Goal: Information Seeking & Learning: Learn about a topic

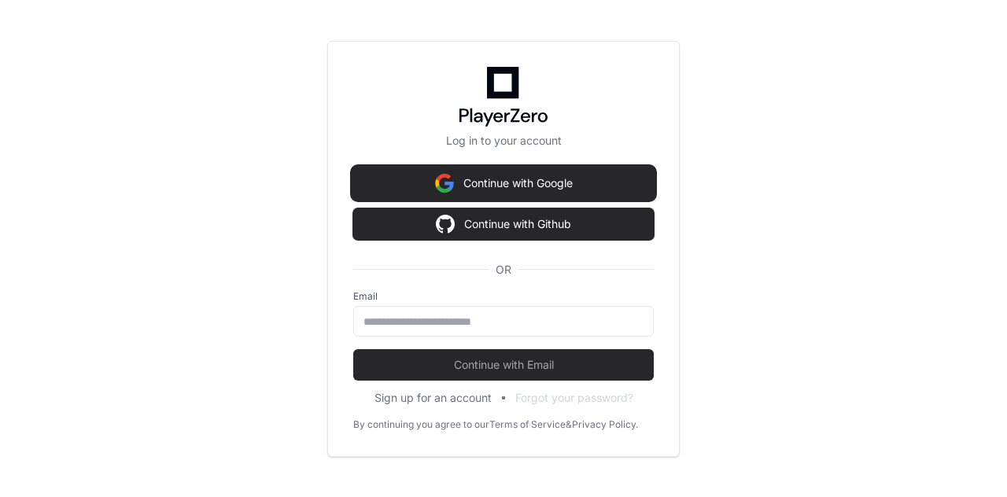
click at [532, 183] on button "Continue with Google" at bounding box center [503, 183] width 301 height 31
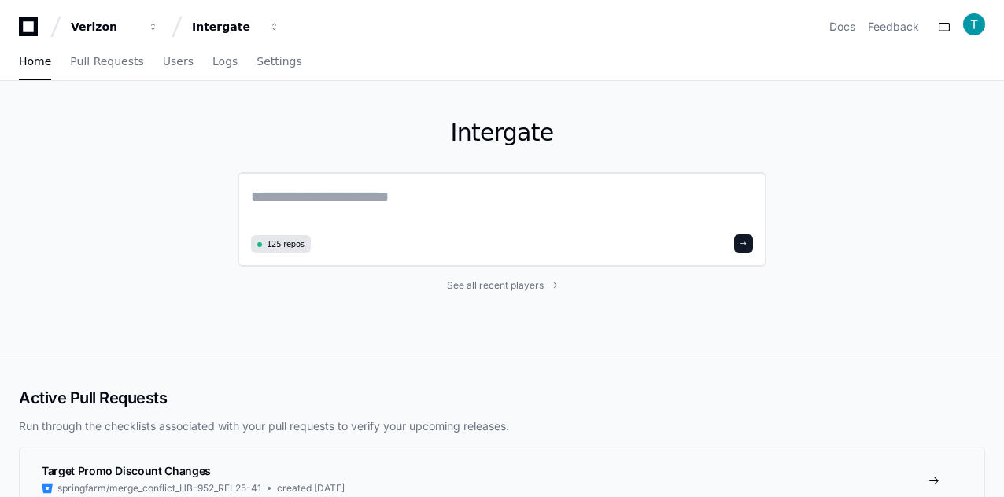
click at [395, 202] on textarea at bounding box center [502, 208] width 502 height 44
paste textarea "**********"
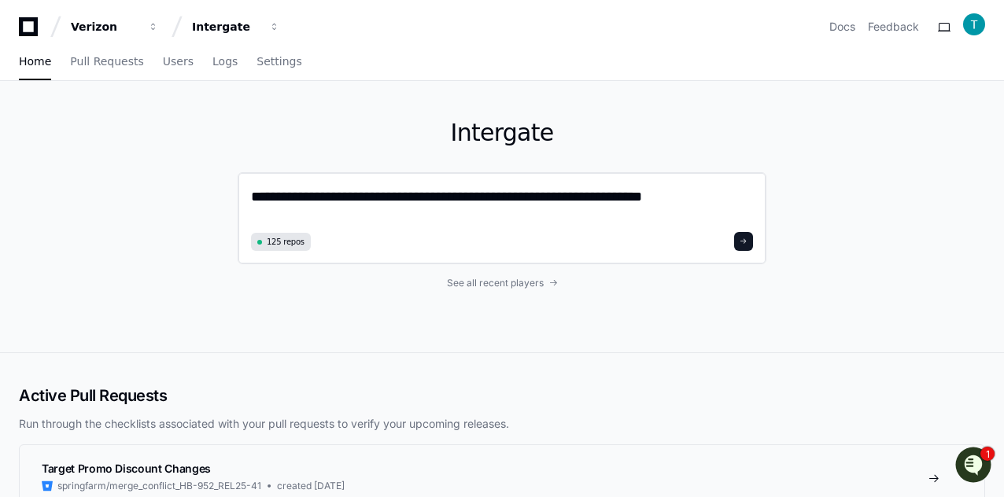
type textarea "**********"
click at [745, 242] on span at bounding box center [744, 242] width 8 height 8
click at [741, 242] on span at bounding box center [744, 242] width 8 height 8
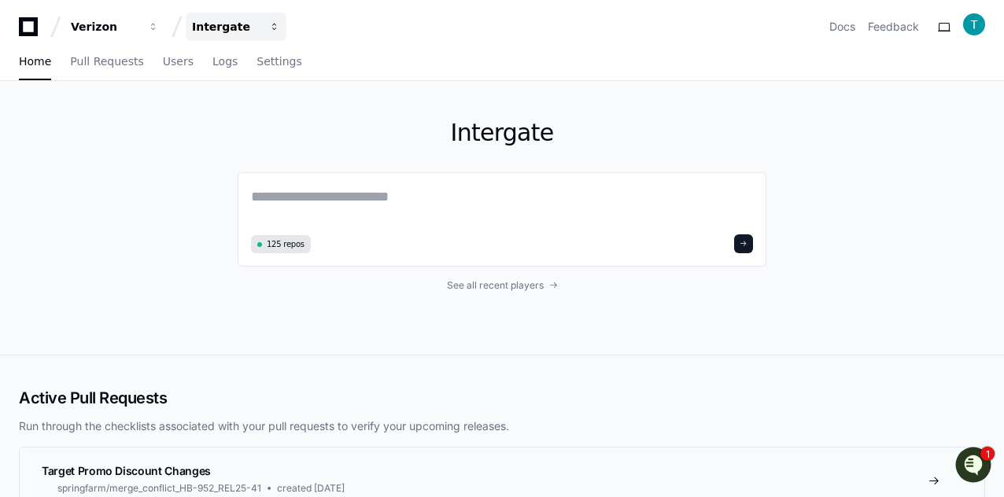
click at [203, 28] on div "Intergate" at bounding box center [226, 27] width 68 height 16
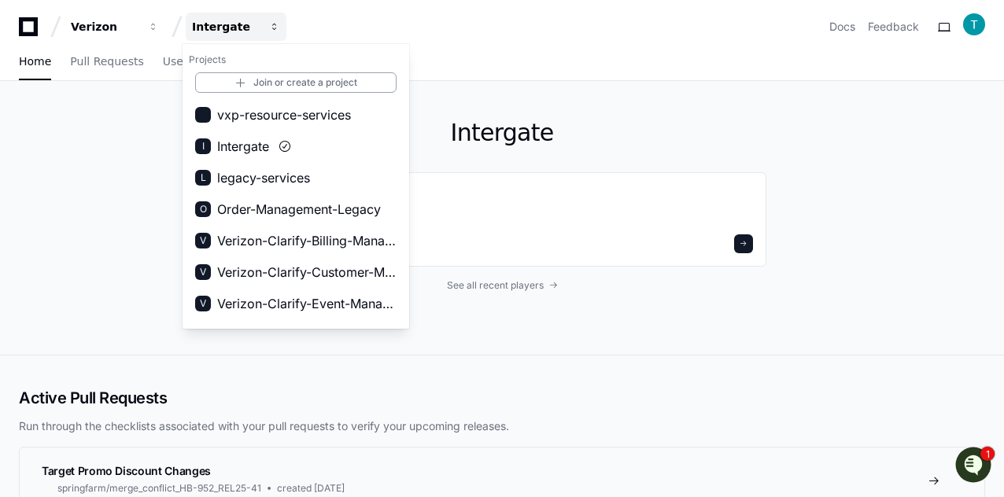
click at [203, 28] on div "Intergate" at bounding box center [226, 27] width 68 height 16
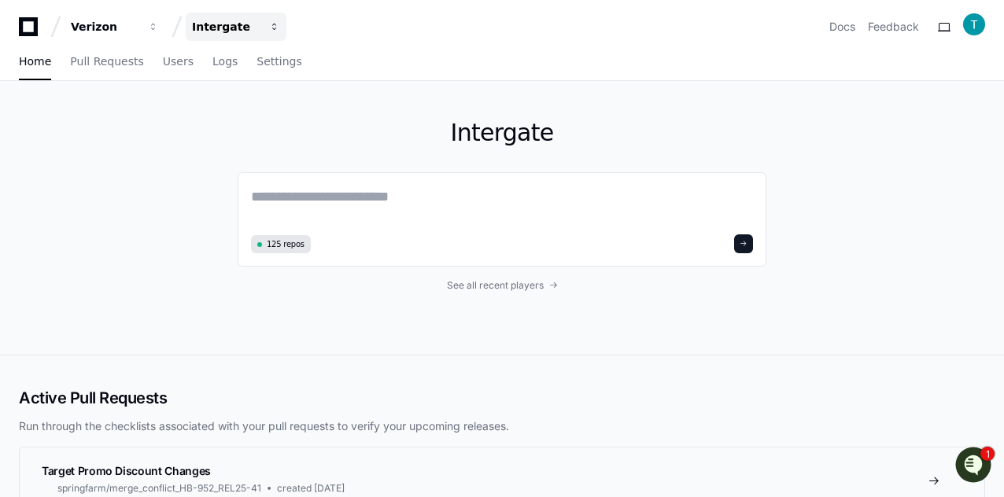
click at [203, 28] on div "Intergate" at bounding box center [226, 27] width 68 height 16
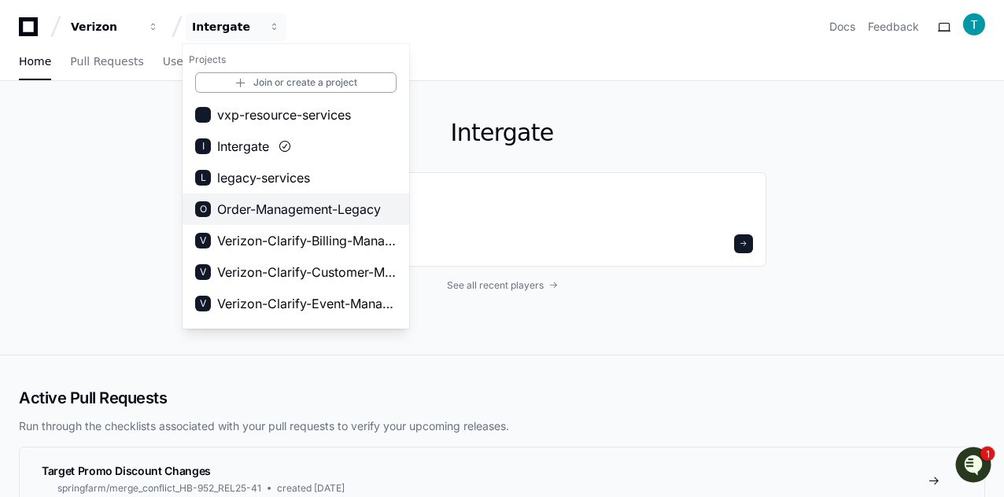
click at [283, 212] on span "Order-Management-Legacy" at bounding box center [299, 209] width 164 height 19
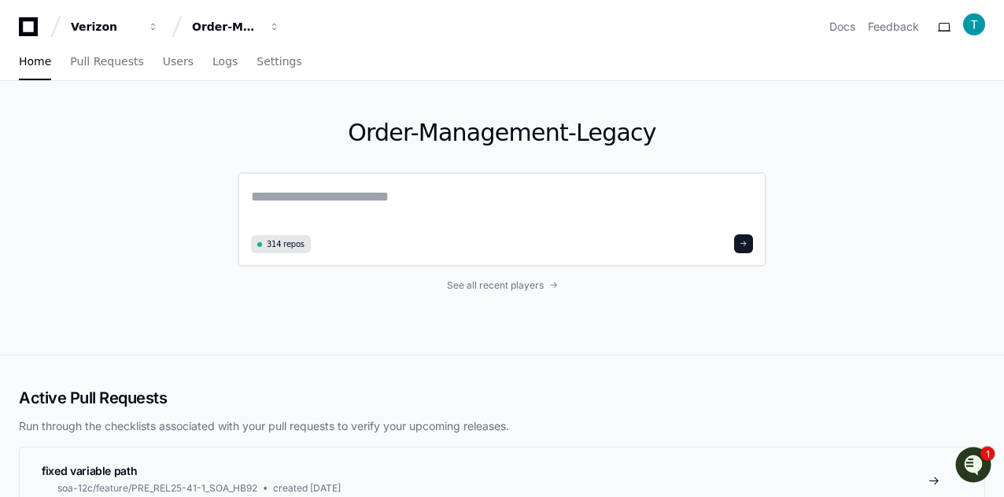
click at [390, 207] on textarea at bounding box center [502, 208] width 502 height 44
paste textarea "**********"
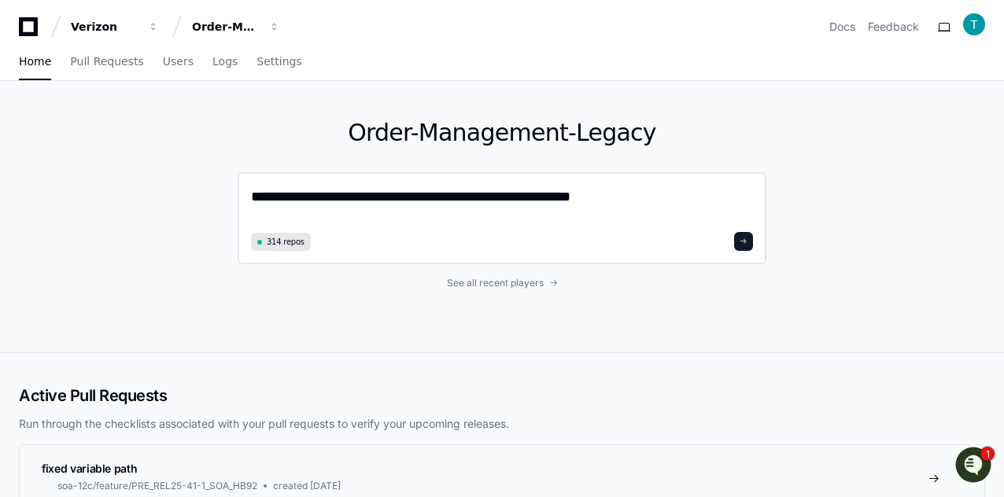
click at [537, 198] on textarea "**********" at bounding box center [502, 207] width 502 height 42
type textarea "**********"
click at [976, 470] on icon "Open customer support" at bounding box center [973, 484] width 39 height 39
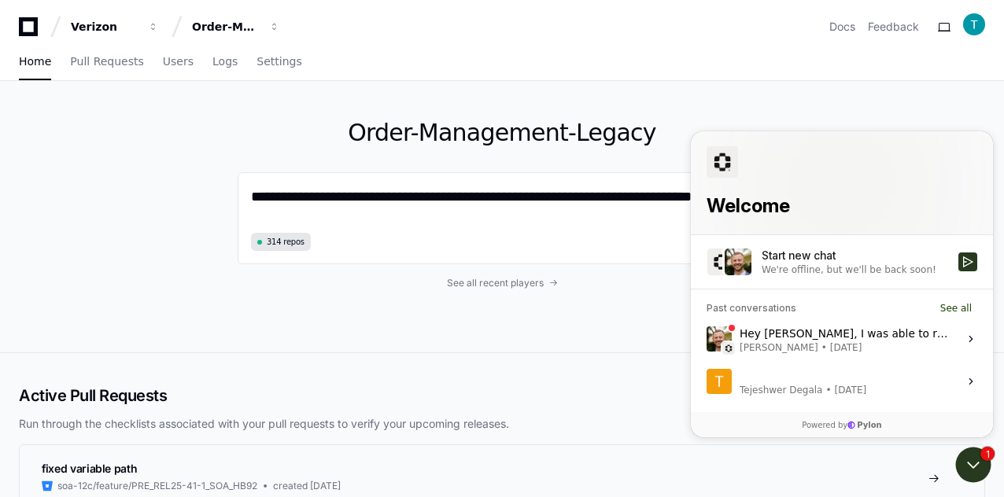
click at [855, 331] on div "Hey Tejeshwer, I was able to recreate this issue and have passed it along to ou…" at bounding box center [844, 338] width 209 height 30
click at [707, 338] on button "View issue" at bounding box center [706, 338] width 1 height 1
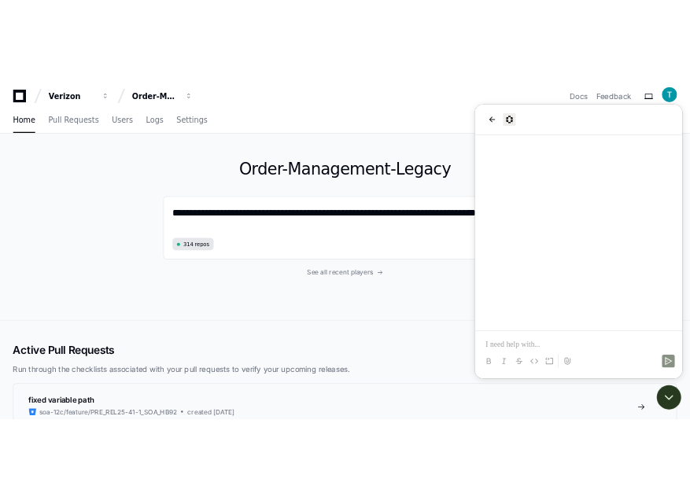
scroll to position [80, 0]
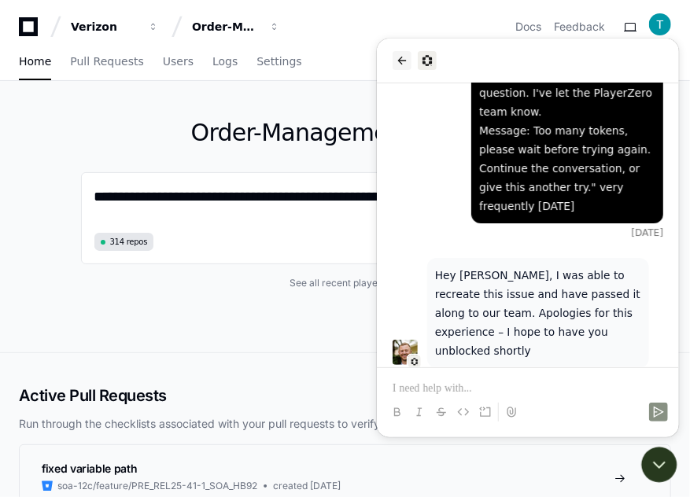
click at [400, 58] on icon "back" at bounding box center [401, 60] width 9 height 8
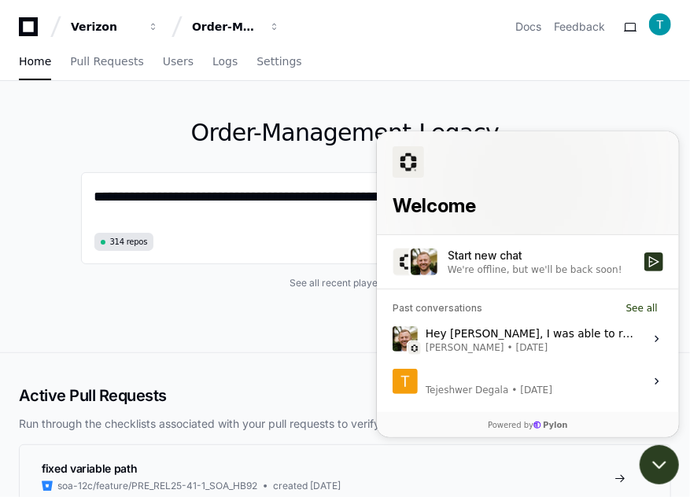
click at [653, 472] on icon "Open customer support" at bounding box center [658, 464] width 39 height 39
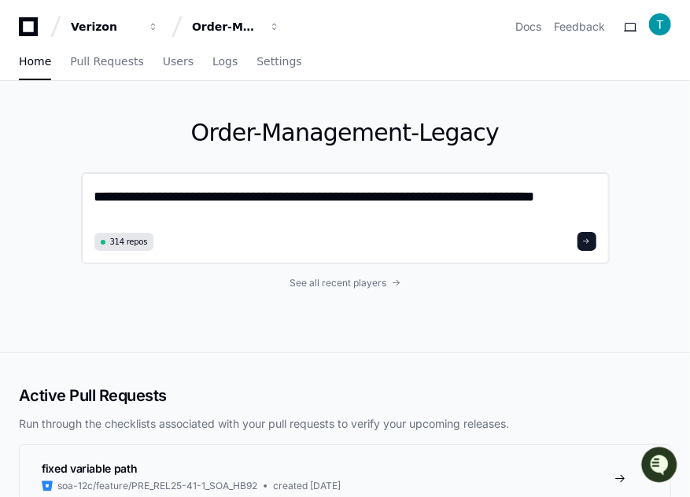
click at [589, 240] on span at bounding box center [587, 242] width 8 height 8
click at [661, 24] on img at bounding box center [660, 24] width 22 height 22
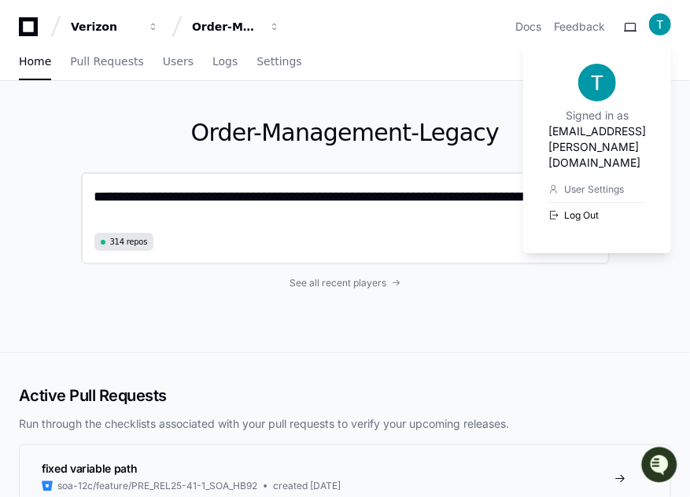
click at [548, 202] on button "Log Out" at bounding box center [597, 215] width 98 height 26
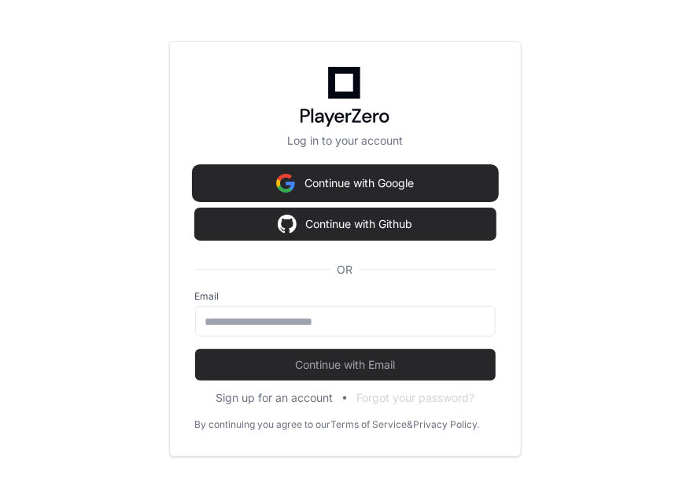
click at [348, 182] on button "Continue with Google" at bounding box center [345, 183] width 301 height 31
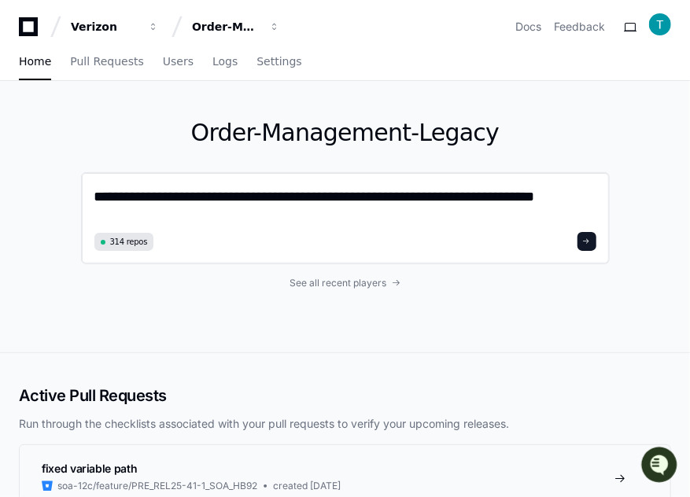
scroll to position [0, 0]
click at [590, 242] on span at bounding box center [587, 242] width 8 height 8
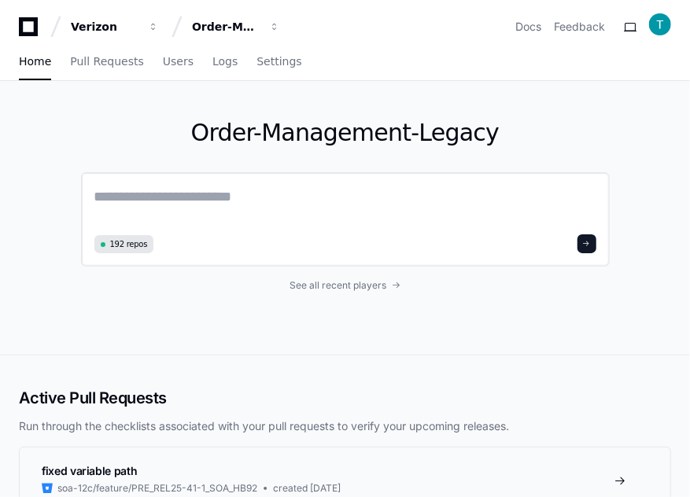
click at [451, 211] on textarea at bounding box center [345, 208] width 502 height 44
click at [238, 201] on textarea at bounding box center [345, 208] width 502 height 44
paste textarea "**********"
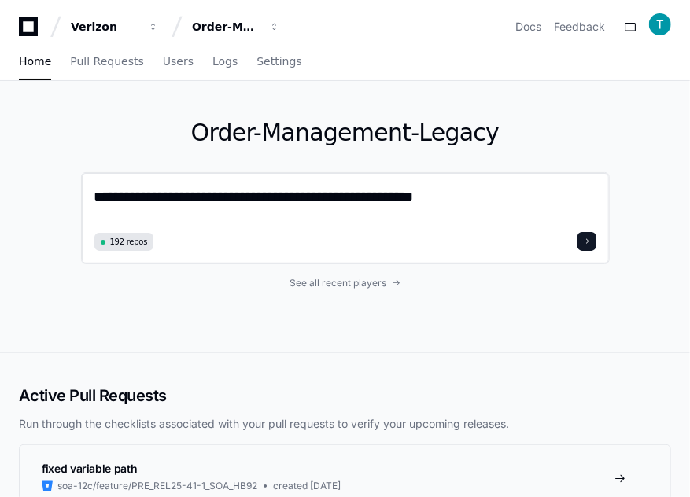
type textarea "**********"
click at [596, 236] on button at bounding box center [587, 241] width 19 height 19
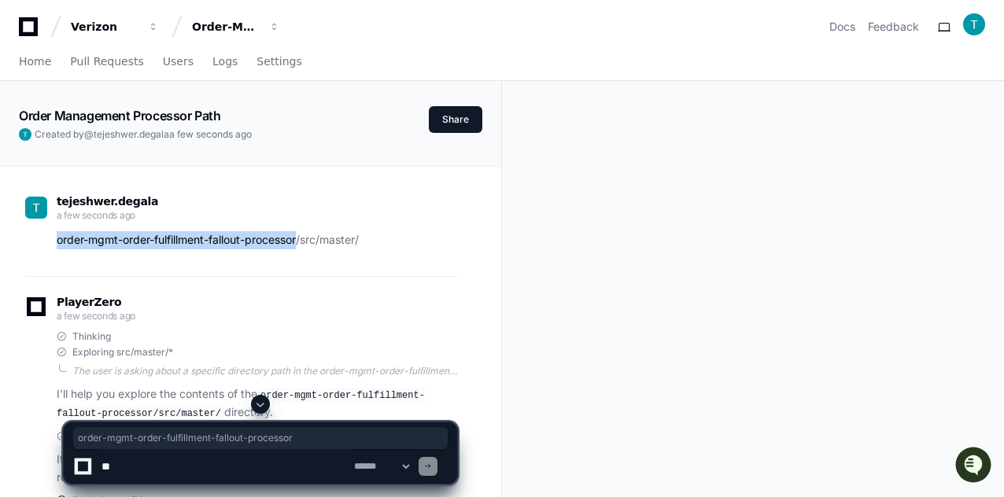
drag, startPoint x: 303, startPoint y: 238, endPoint x: 49, endPoint y: 240, distance: 254.2
click at [49, 240] on div "order-mgmt-order-fulfillment-fallout-processor/src/master/" at bounding box center [241, 240] width 432 height 18
copy p "order-mgmt-order-fulfillment-fallout-processor"
click at [32, 64] on span "Home" at bounding box center [35, 61] width 32 height 9
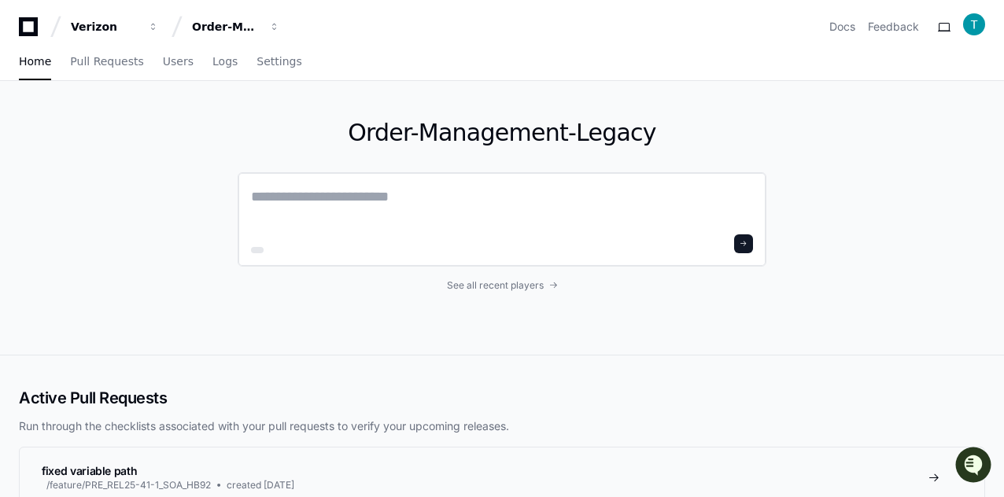
click at [342, 199] on textarea at bounding box center [502, 208] width 502 height 44
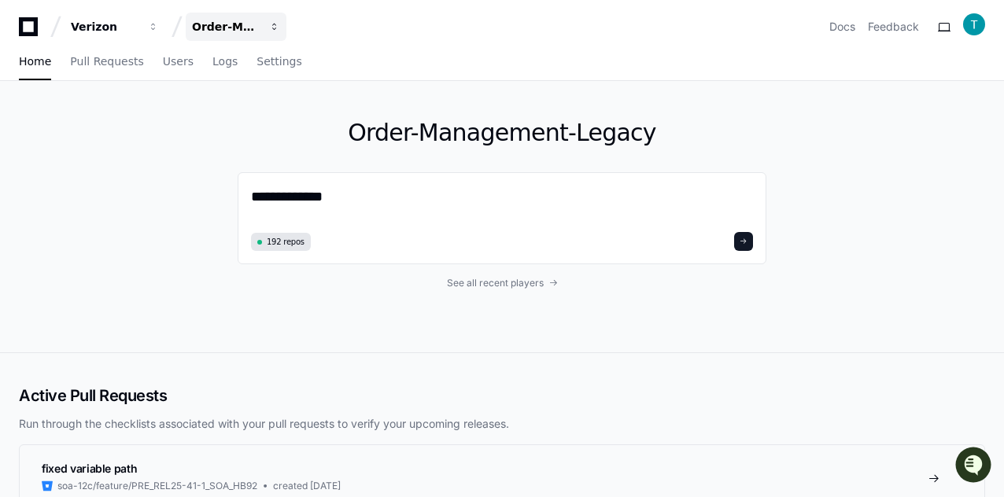
click at [223, 26] on div "Order-Management-Legacy" at bounding box center [226, 27] width 68 height 16
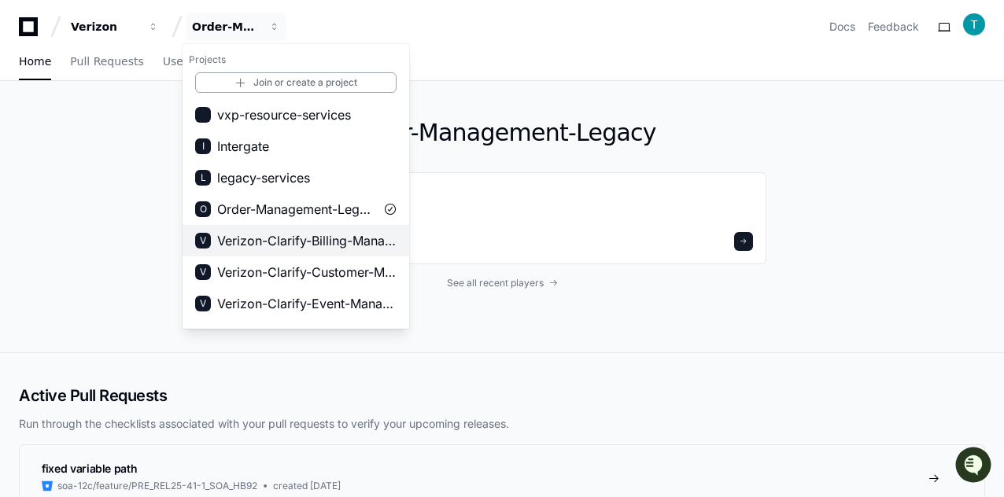
click at [255, 238] on span "Verizon-Clarify-Billing-Management" at bounding box center [306, 240] width 179 height 19
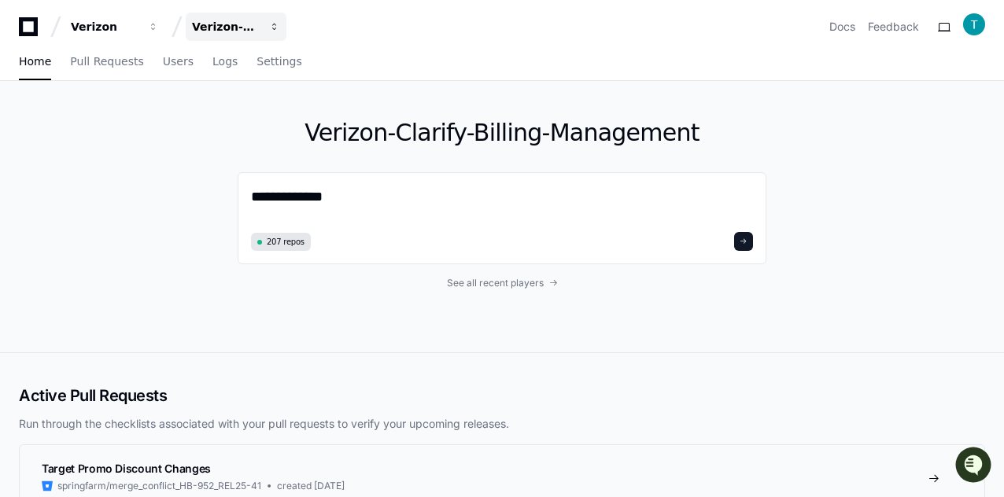
click at [230, 28] on div "Verizon-Clarify-Billing-Management" at bounding box center [226, 27] width 68 height 16
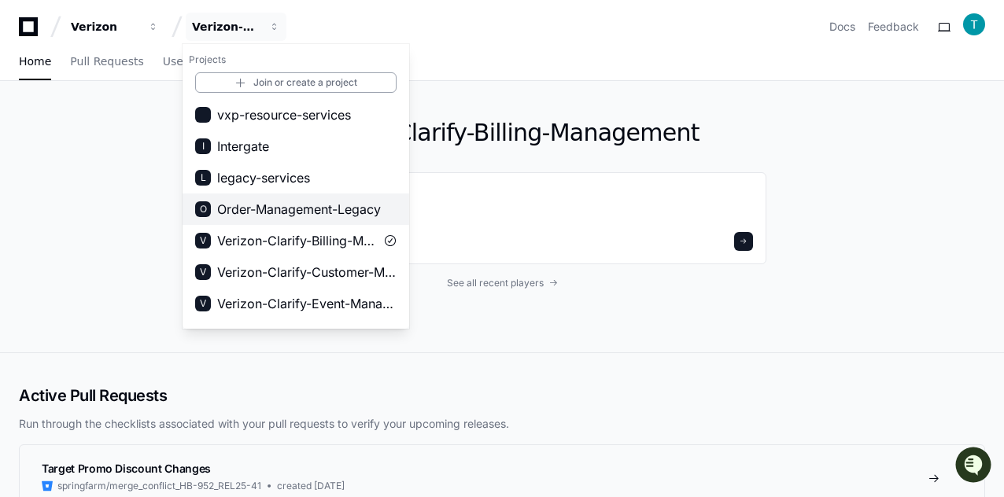
click at [256, 206] on span "Order-Management-Legacy" at bounding box center [299, 209] width 164 height 19
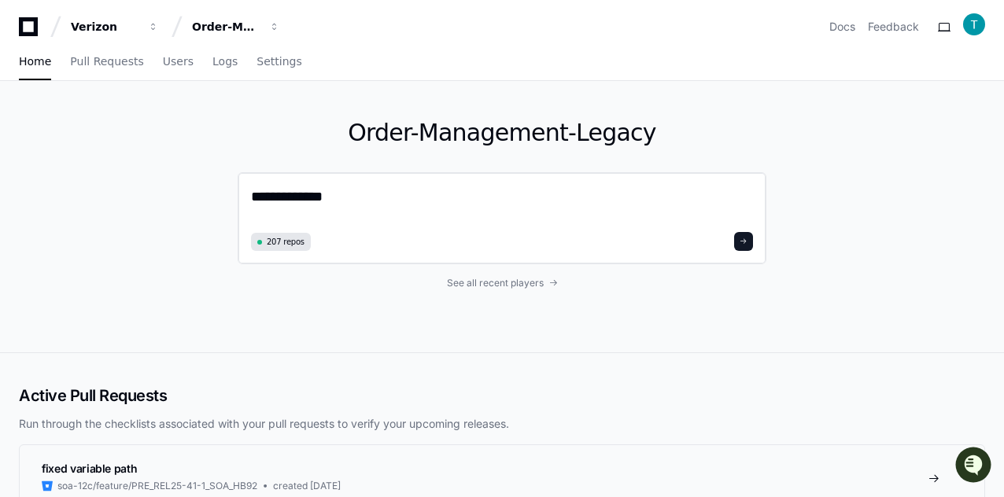
click at [347, 205] on textarea "**********" at bounding box center [502, 207] width 502 height 42
paste textarea "**********"
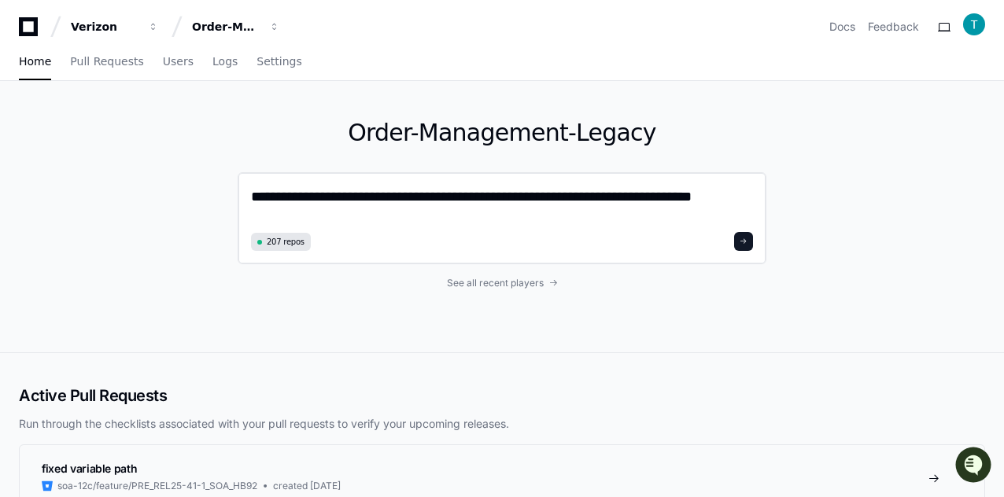
type textarea "**********"
click at [692, 247] on button at bounding box center [743, 241] width 19 height 19
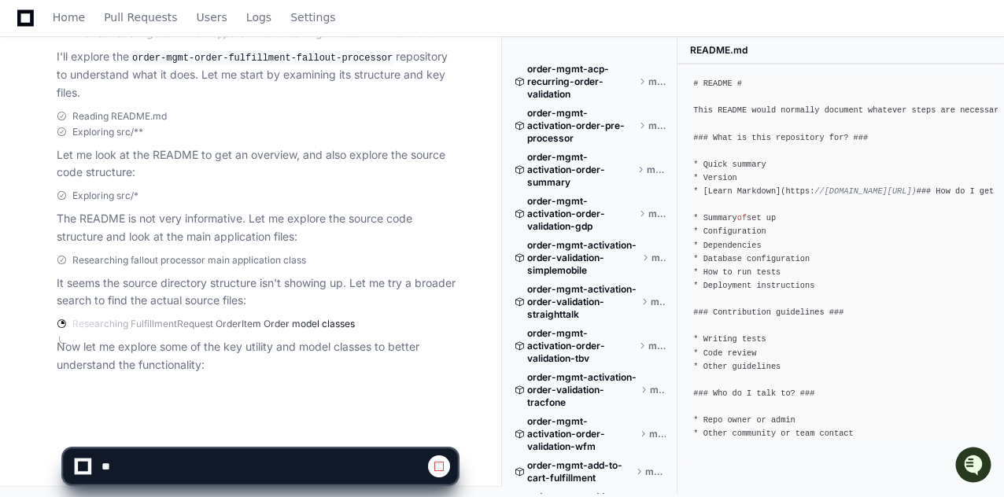
scroll to position [19, 0]
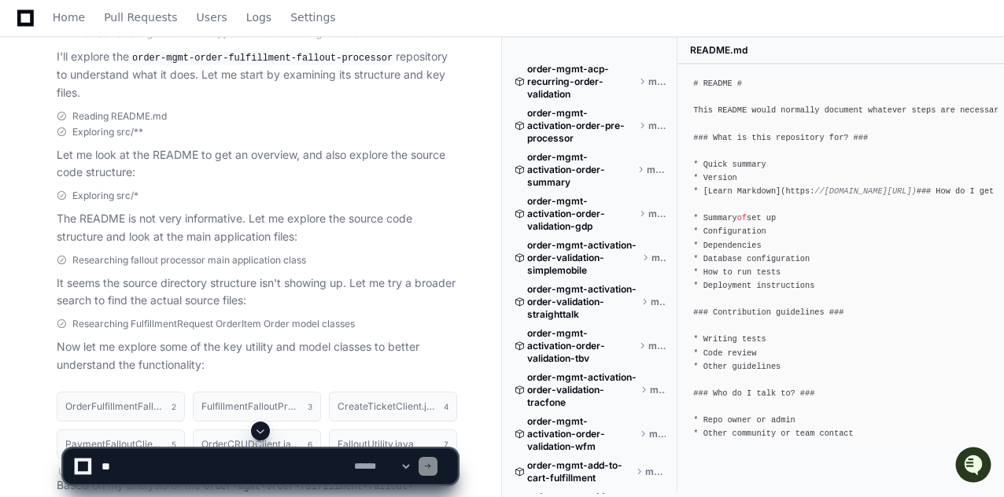
click at [275, 254] on span "Researching fallout processor main application class" at bounding box center [189, 260] width 234 height 13
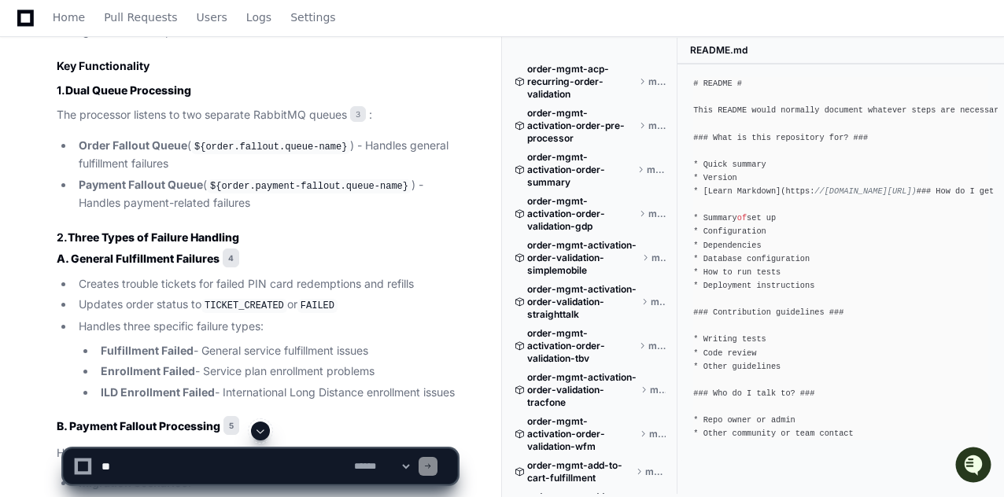
scroll to position [1040, 0]
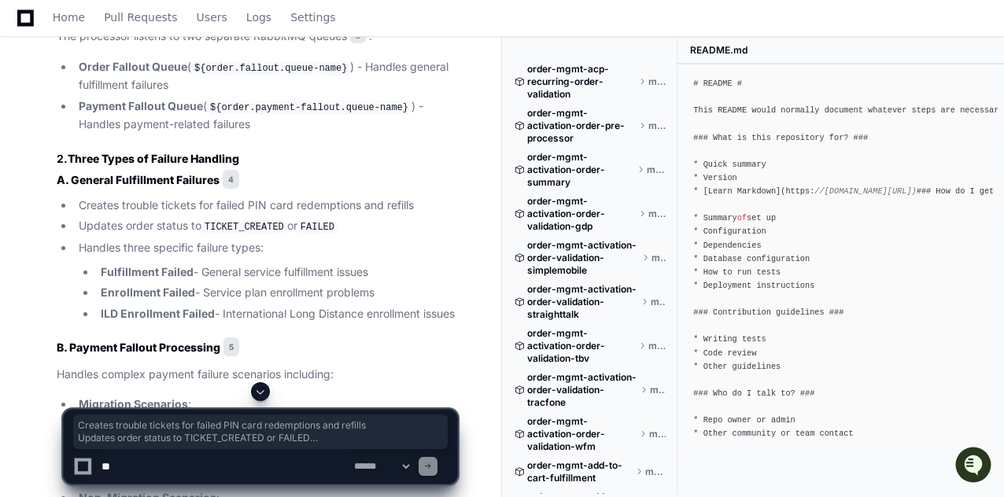
drag, startPoint x: 138, startPoint y: 328, endPoint x: 56, endPoint y: 194, distance: 157.2
click at [95, 210] on ul "Creates trouble tickets for failed PIN card redemptions and refills Updates ord…" at bounding box center [257, 260] width 401 height 127
drag, startPoint x: 78, startPoint y: 198, endPoint x: 141, endPoint y: 325, distance: 142.2
click at [141, 323] on ul "Creates trouble tickets for failed PIN card redemptions and refills Updates ord…" at bounding box center [257, 260] width 401 height 127
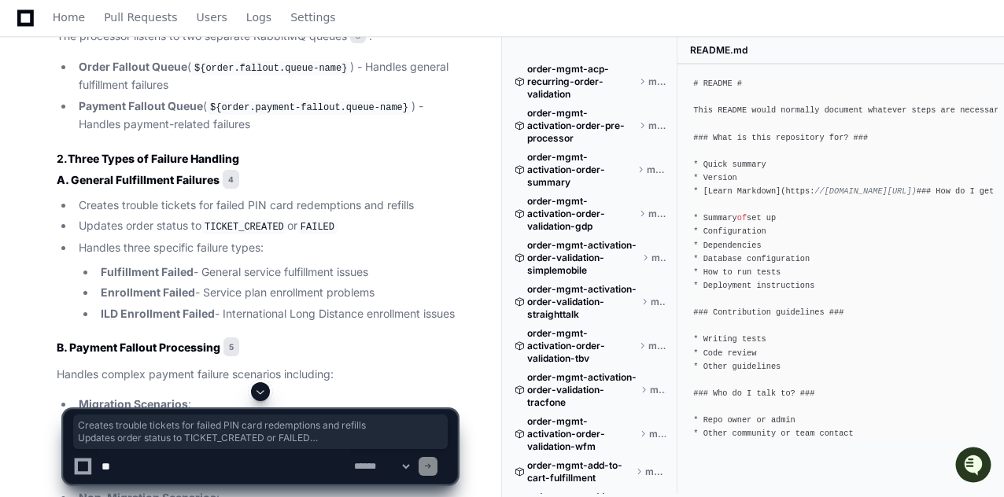
click at [148, 323] on li "ILD Enrollment Failed - International Long Distance enrollment issues" at bounding box center [276, 314] width 361 height 18
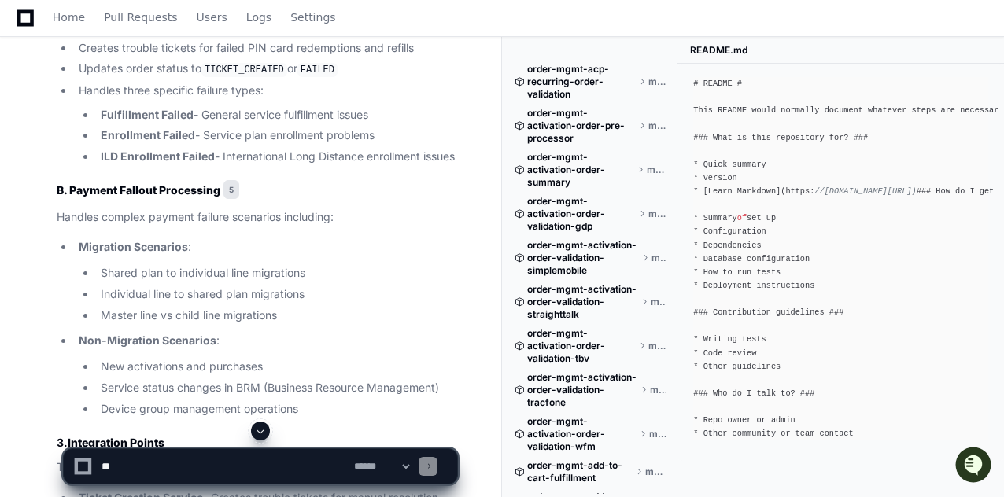
scroll to position [1354, 0]
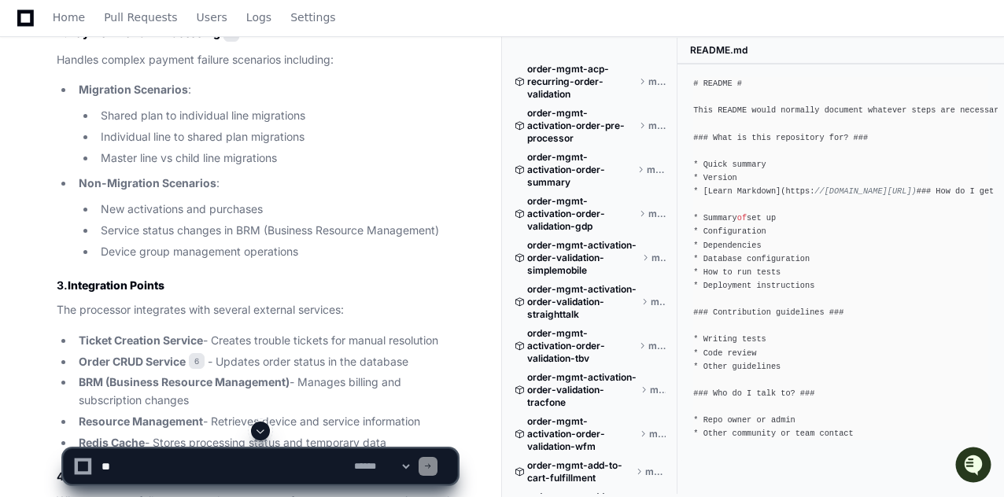
click at [188, 462] on textarea at bounding box center [224, 466] width 253 height 35
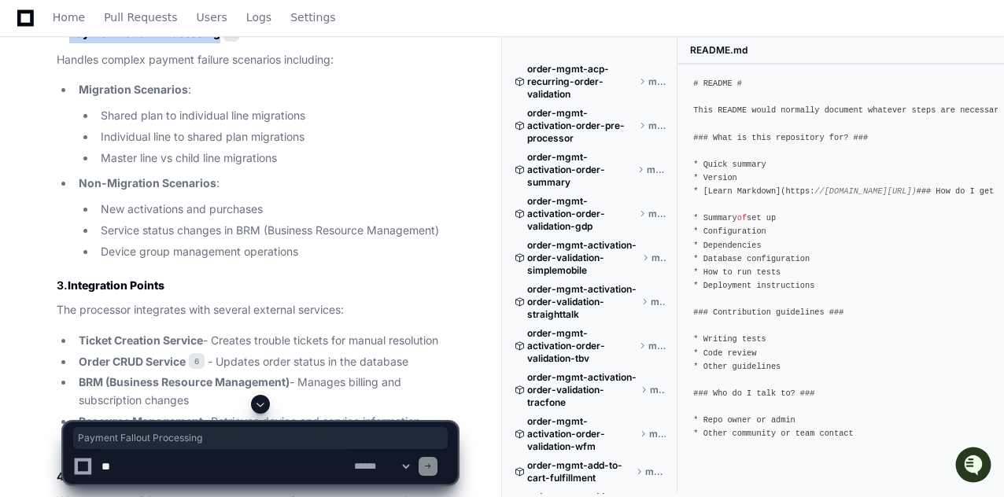
drag, startPoint x: 72, startPoint y: 43, endPoint x: 220, endPoint y: 44, distance: 148.7
click at [220, 39] on strong "B. Payment Fallout Processing" at bounding box center [139, 32] width 164 height 13
click at [226, 470] on textarea at bounding box center [224, 466] width 253 height 35
type textarea "**********"
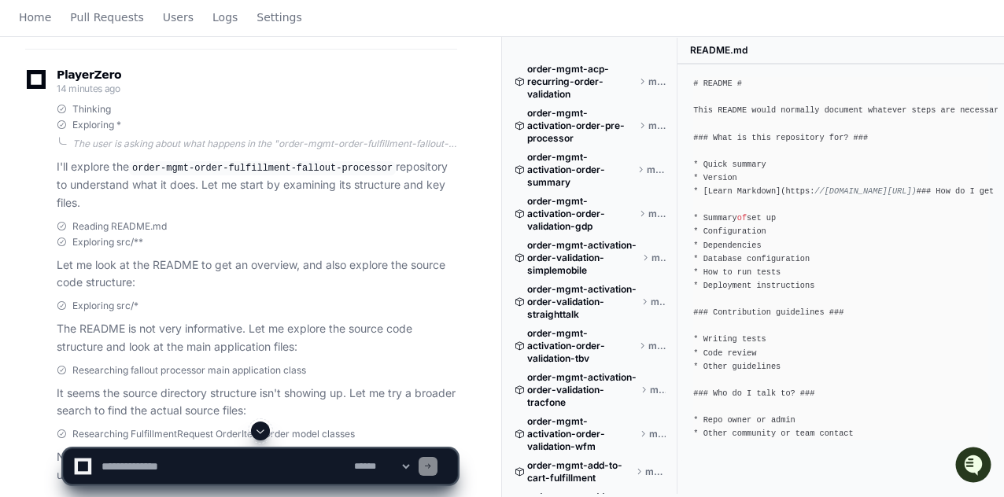
scroll to position [0, 0]
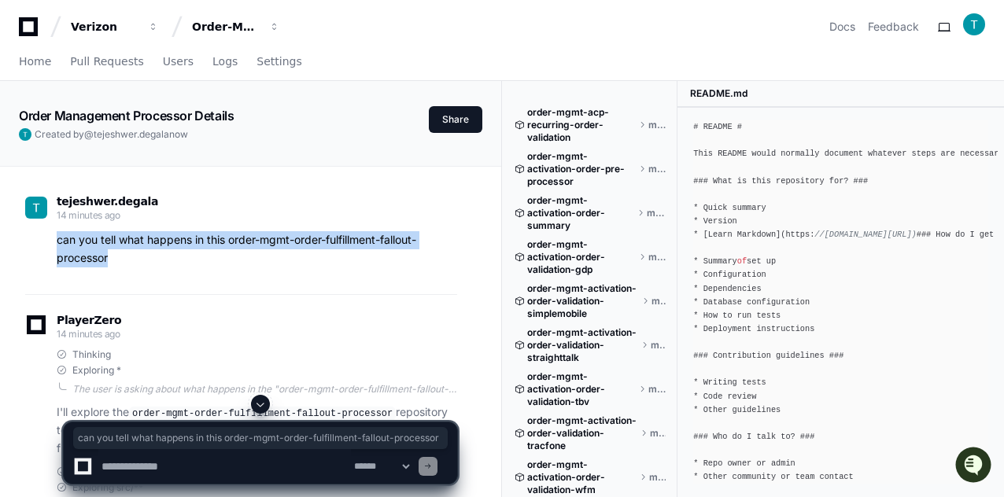
drag, startPoint x: 109, startPoint y: 257, endPoint x: 42, endPoint y: 248, distance: 66.7
click at [42, 248] on div "can you tell what happens in this order-mgmt-order-fulfillment-fallout-processor" at bounding box center [241, 249] width 432 height 36
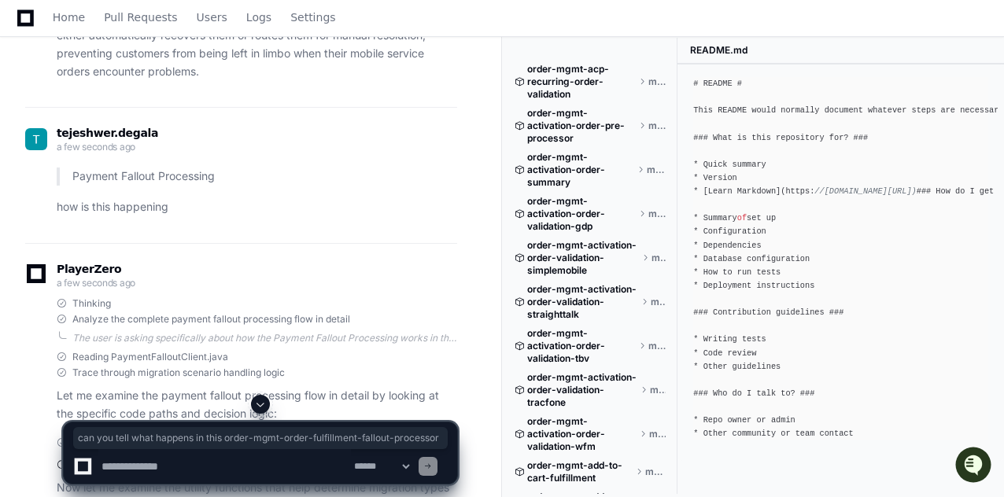
scroll to position [2282, 0]
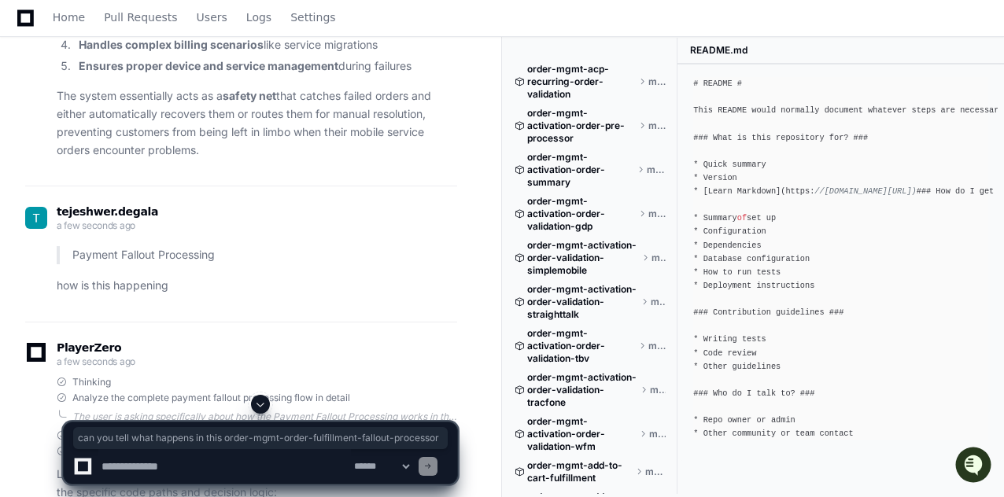
click at [134, 251] on p "Payment Fallout Processing" at bounding box center [264, 255] width 385 height 18
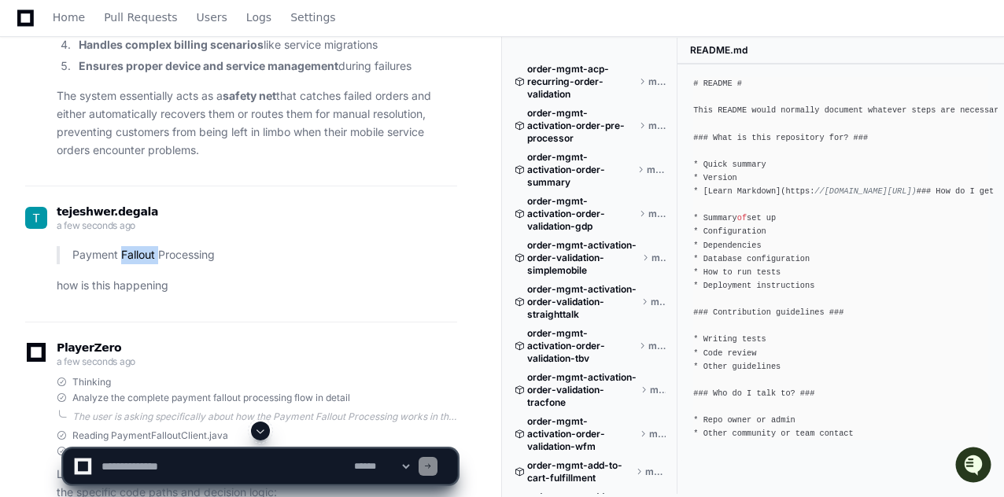
click at [134, 251] on p "Payment Fallout Processing" at bounding box center [264, 255] width 385 height 18
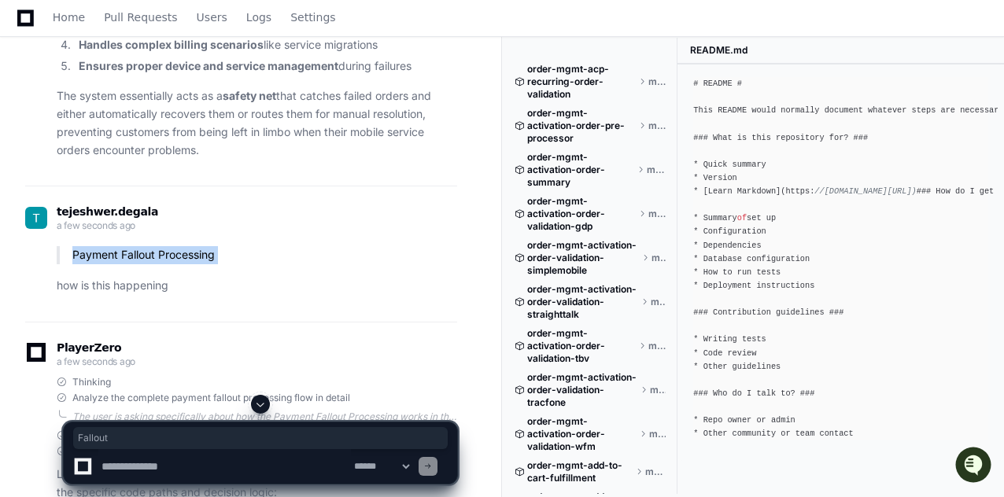
click at [134, 251] on p "Payment Fallout Processing" at bounding box center [264, 255] width 385 height 18
copy article "Payment Fallout Processing"
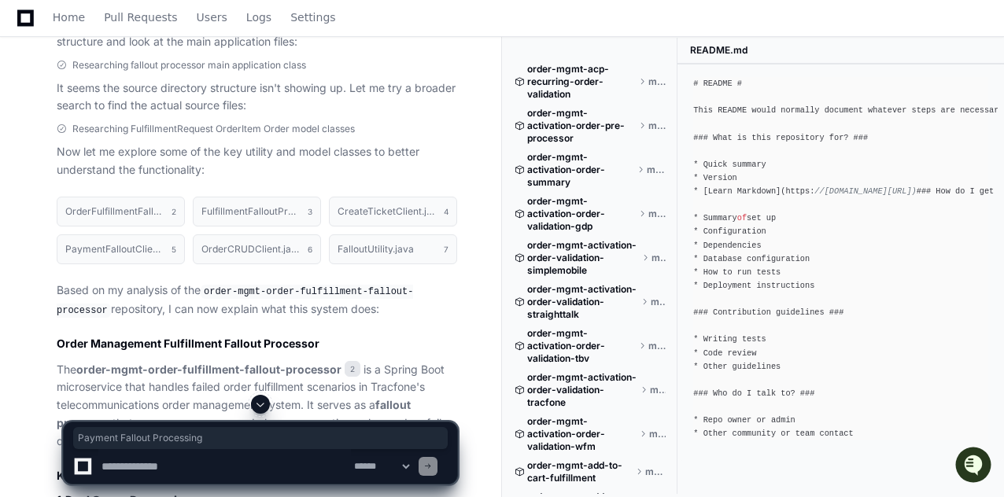
scroll to position [0, 0]
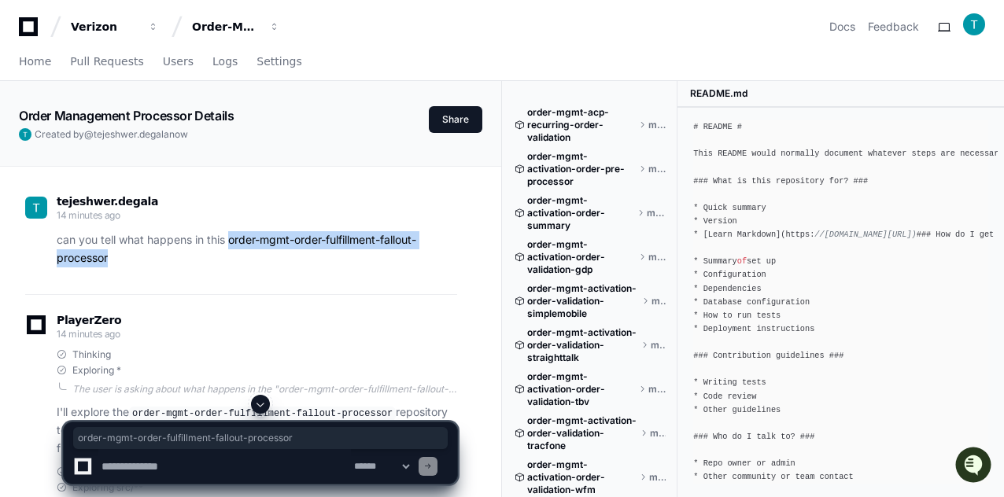
drag, startPoint x: 228, startPoint y: 240, endPoint x: 232, endPoint y: 253, distance: 13.2
click at [232, 253] on p "can you tell what happens in this order-mgmt-order-fulfillment-fallout-processor" at bounding box center [257, 249] width 401 height 36
copy p "order-mgmt-order-fulfillment-fallout-processor"
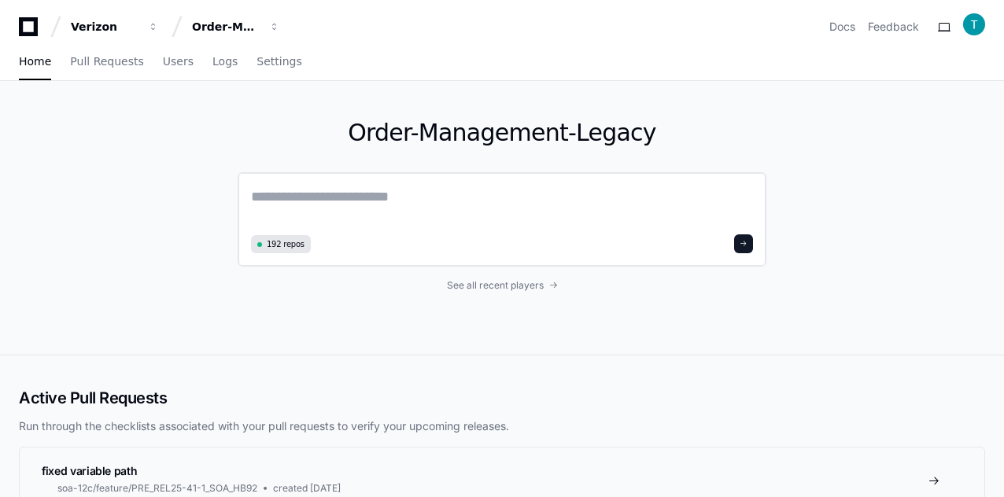
click at [275, 205] on textarea at bounding box center [502, 208] width 502 height 44
paste textarea "**********"
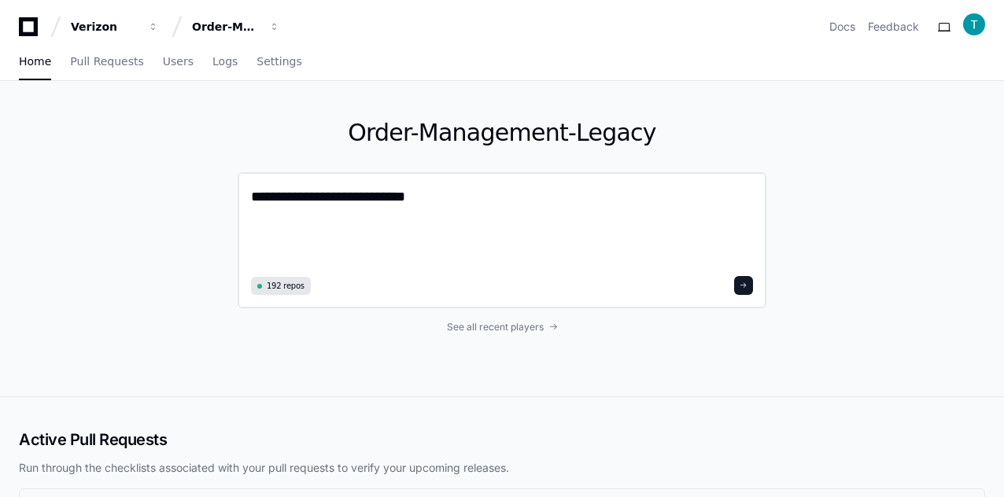
click at [432, 205] on textarea "**********" at bounding box center [502, 229] width 503 height 86
paste textarea "**********"
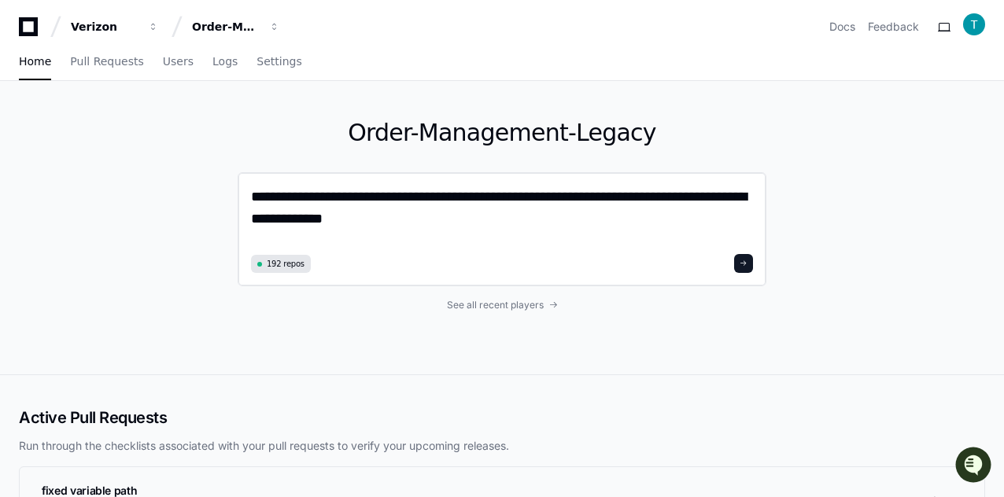
type textarea "**********"
click at [745, 261] on span at bounding box center [744, 264] width 8 height 8
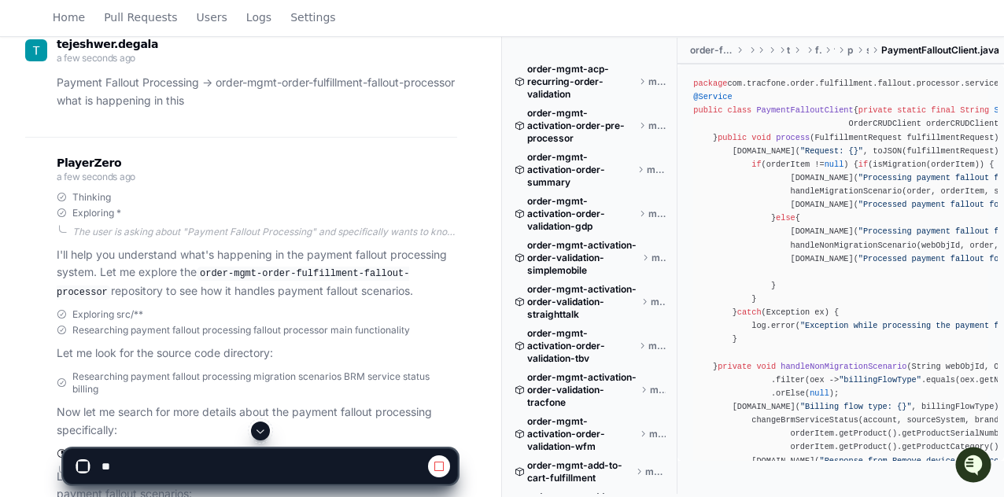
scroll to position [286, 0]
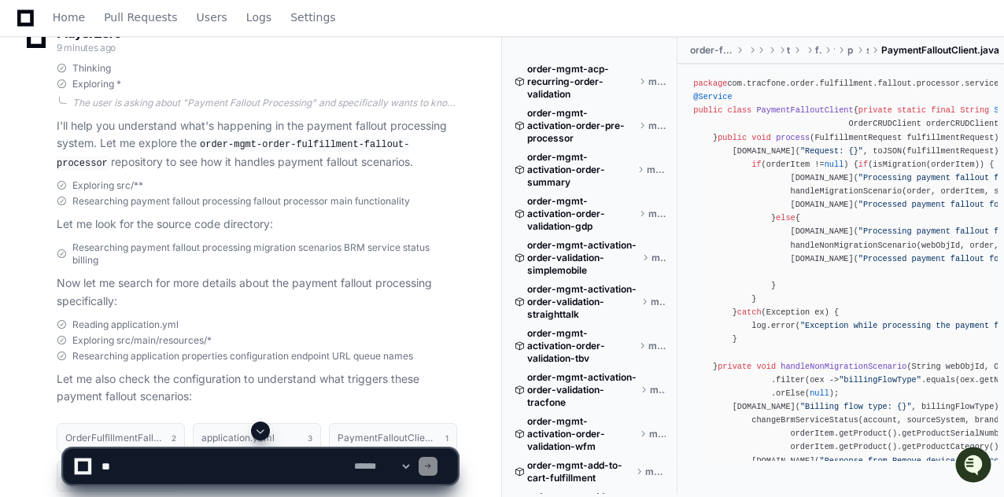
click at [102, 212] on div "Exploring src/** Researching payment fallout processing fallout processor main …" at bounding box center [257, 206] width 401 height 54
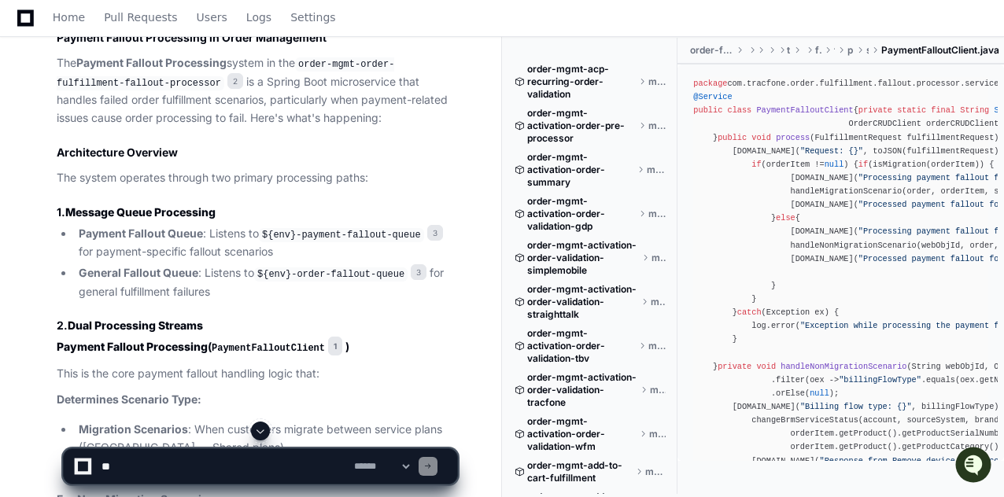
scroll to position [680, 0]
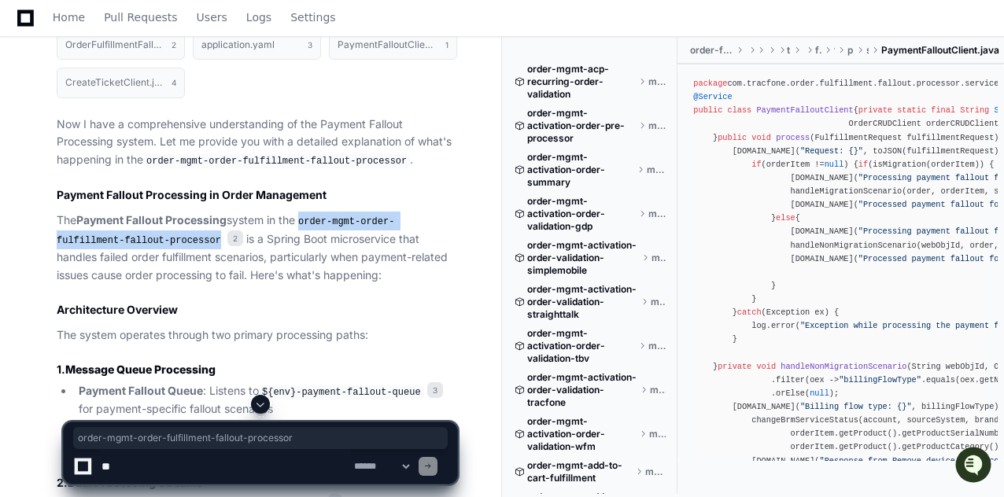
drag, startPoint x: 307, startPoint y: 215, endPoint x: 146, endPoint y: 243, distance: 163.8
click at [146, 243] on p "The Payment Fallout Processing system in the order-mgmt-order-fulfillment-fallo…" at bounding box center [257, 248] width 401 height 73
copy code "order-mgmt-order-fulfillment-fallout-processor"
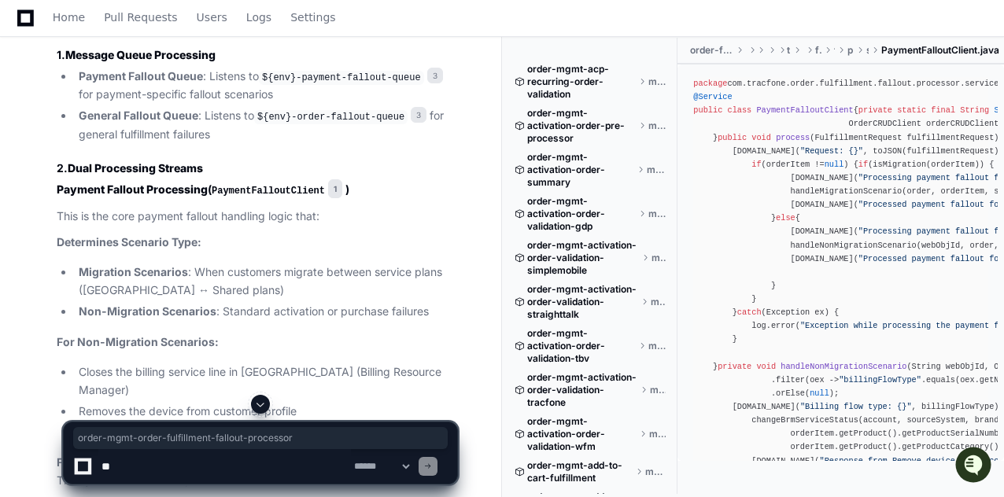
scroll to position [1152, 0]
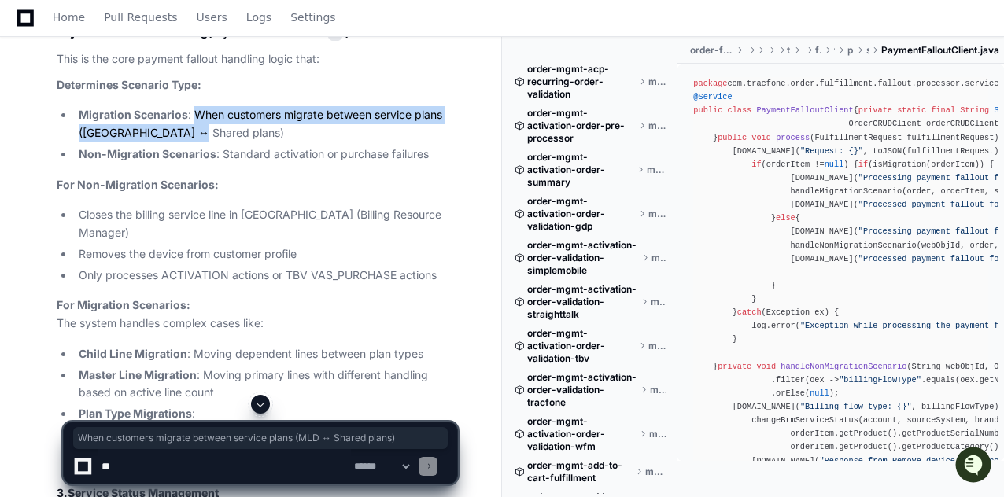
drag, startPoint x: 201, startPoint y: 115, endPoint x: 214, endPoint y: 124, distance: 15.3
click at [214, 124] on li "Migration Scenarios : When customers migrate between service plans (MLD ↔ Share…" at bounding box center [265, 124] width 383 height 36
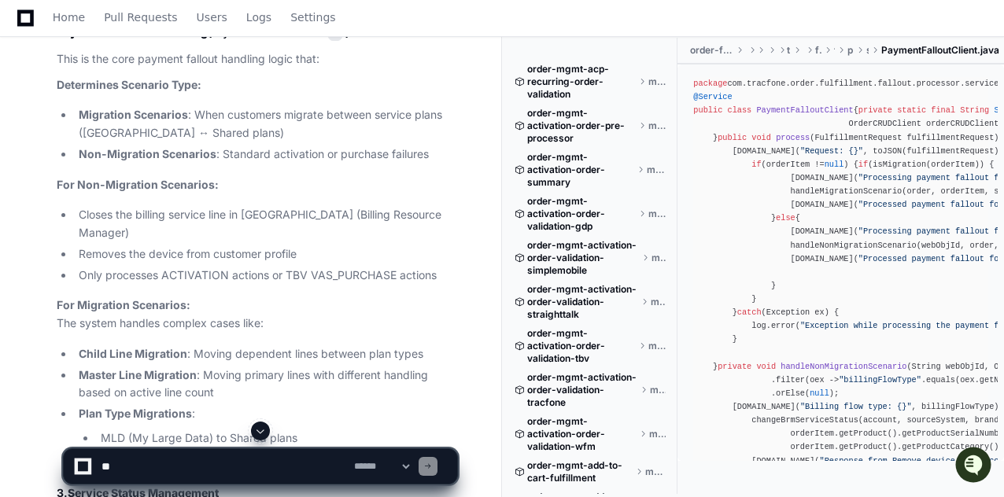
click at [239, 149] on li "Non-Migration Scenarios : Standard activation or purchase failures" at bounding box center [265, 155] width 383 height 18
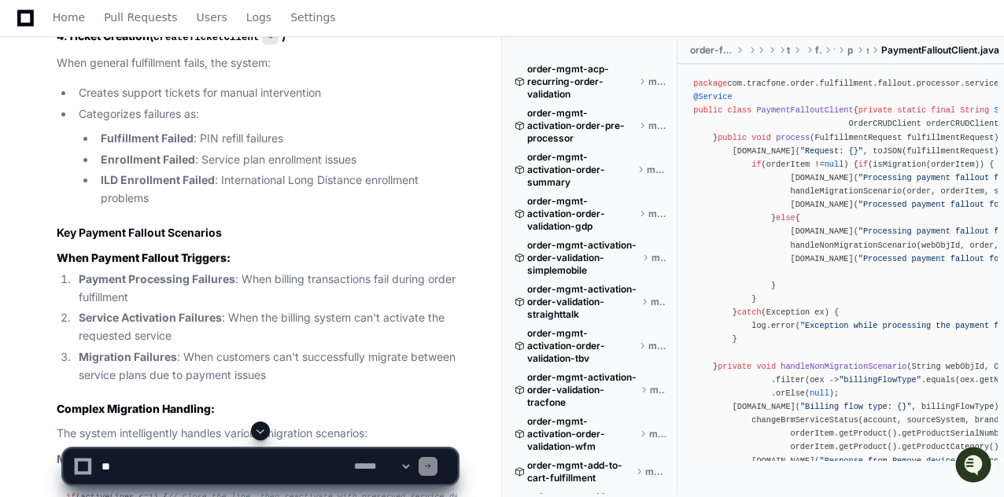
scroll to position [1782, 0]
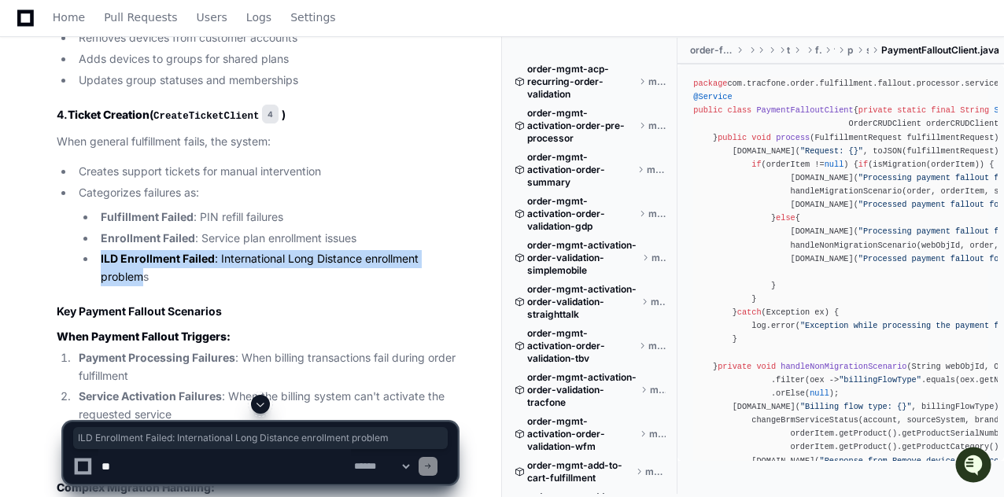
drag, startPoint x: 105, startPoint y: 240, endPoint x: 146, endPoint y: 249, distance: 42.0
click at [146, 250] on li "ILD Enrollment Failed : International Long Distance enrollment problems" at bounding box center [276, 268] width 361 height 36
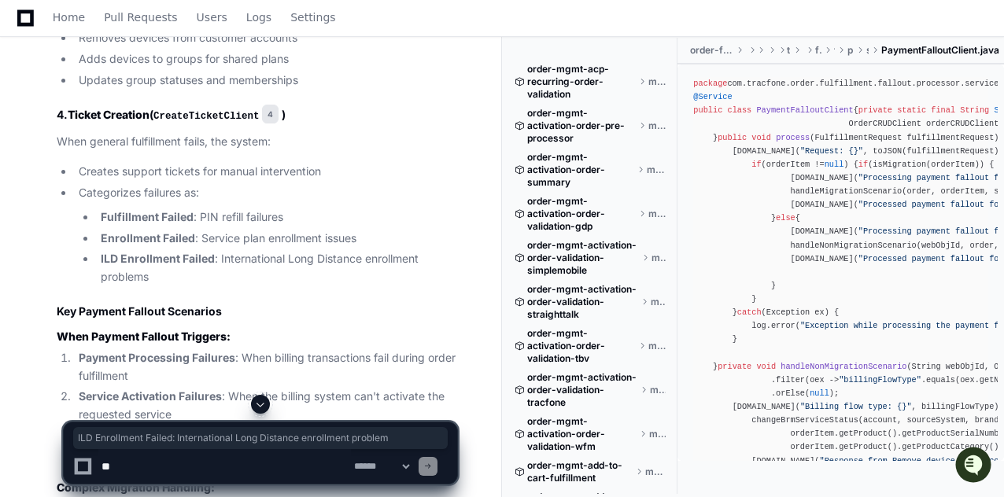
click at [162, 250] on li "ILD Enrollment Failed : International Long Distance enrollment problems" at bounding box center [276, 268] width 361 height 36
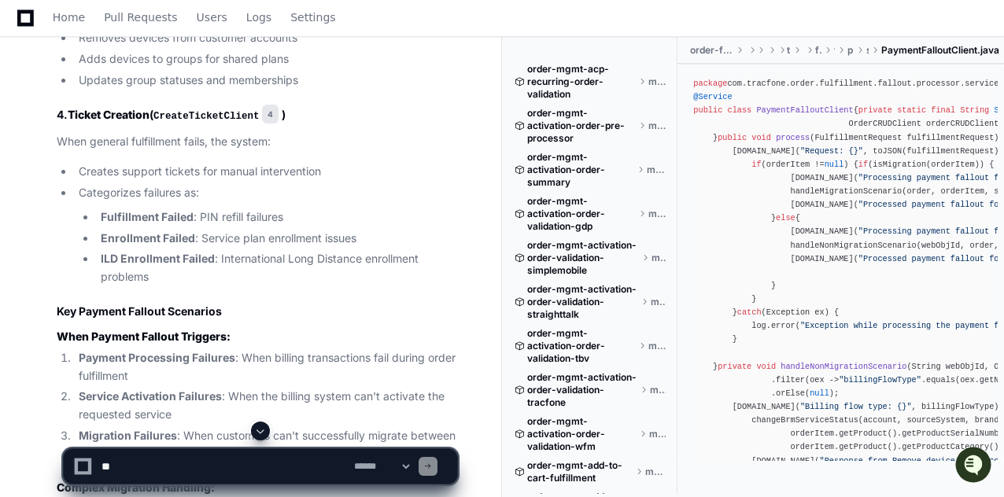
click at [190, 459] on textarea at bounding box center [224, 466] width 253 height 35
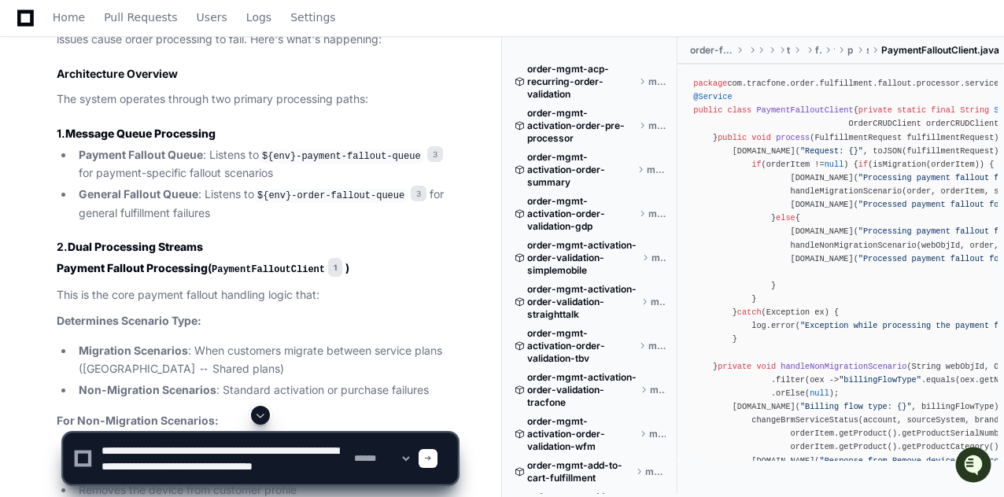
scroll to position [5, 0]
click at [194, 465] on textarea at bounding box center [224, 459] width 253 height 50
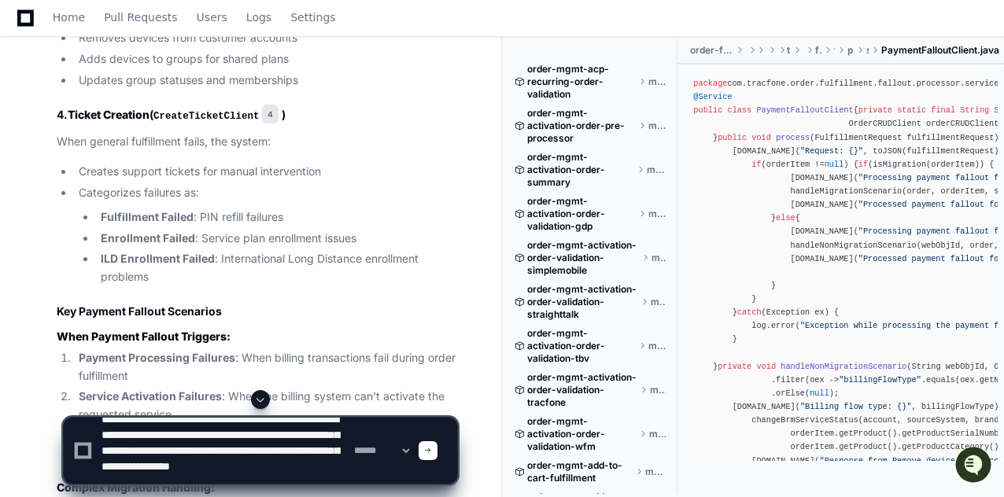
scroll to position [1860, 0]
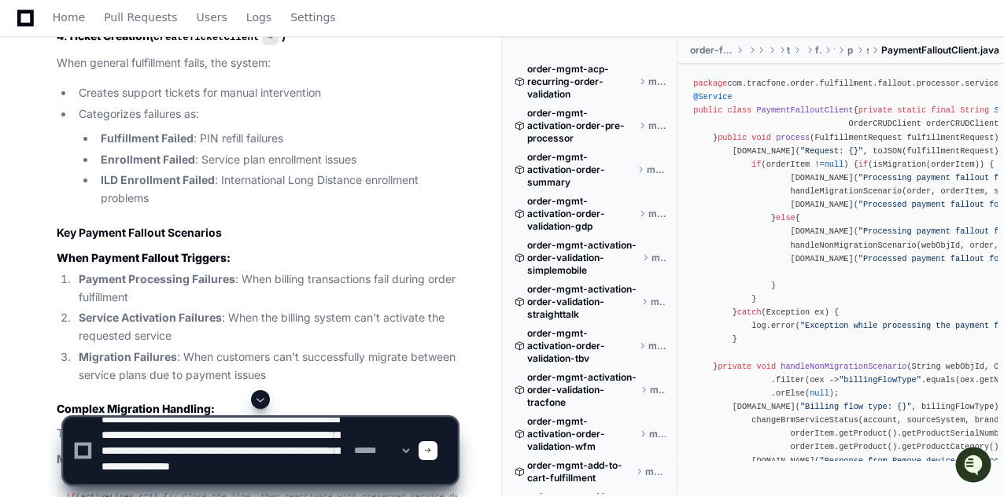
type textarea "**********"
click at [438, 452] on div at bounding box center [428, 450] width 19 height 19
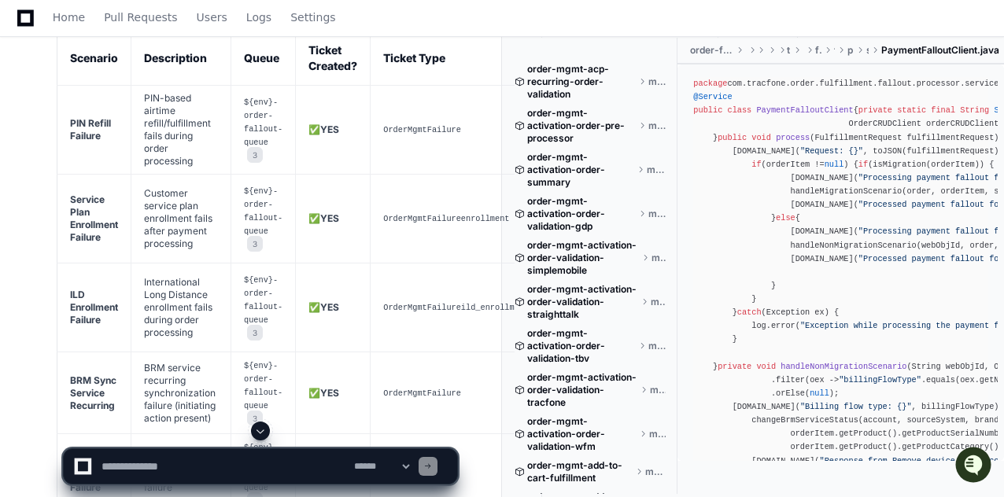
scroll to position [8053, 0]
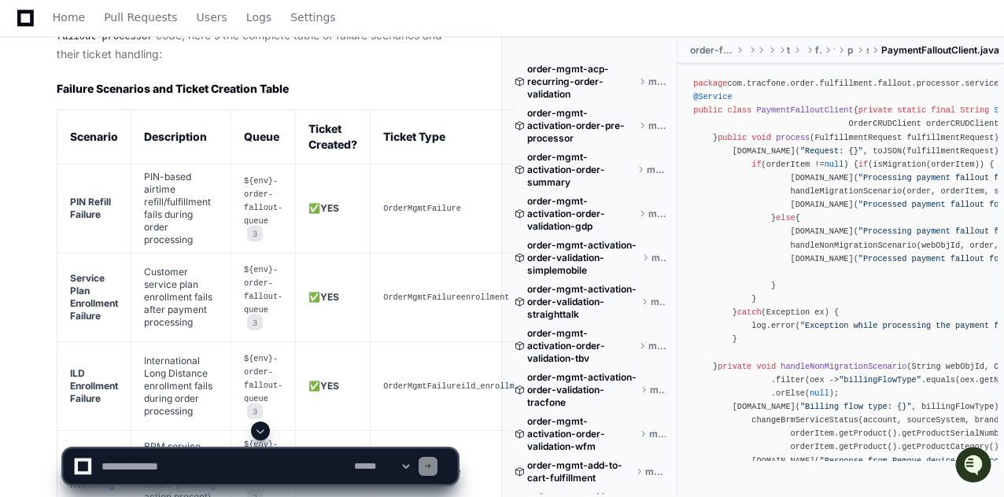
click at [151, 465] on textarea at bounding box center [224, 466] width 253 height 35
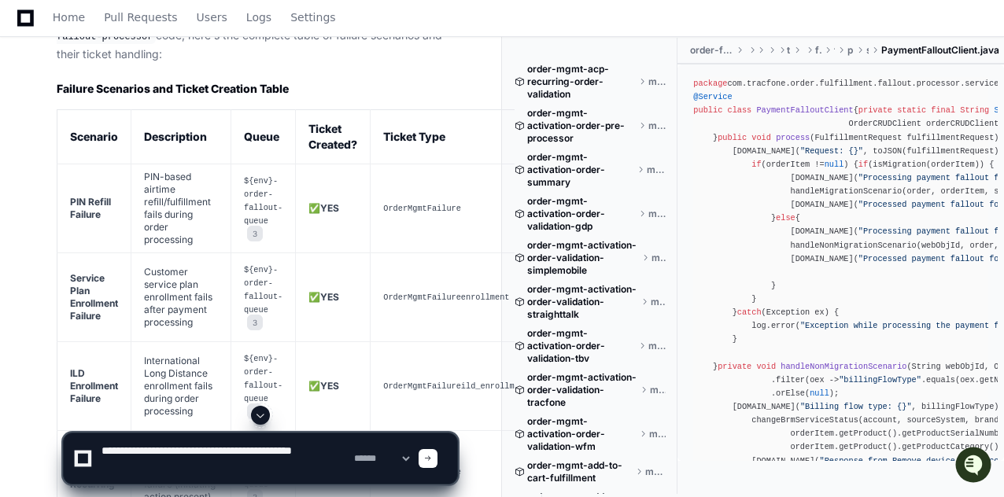
click at [204, 451] on textarea at bounding box center [224, 459] width 253 height 50
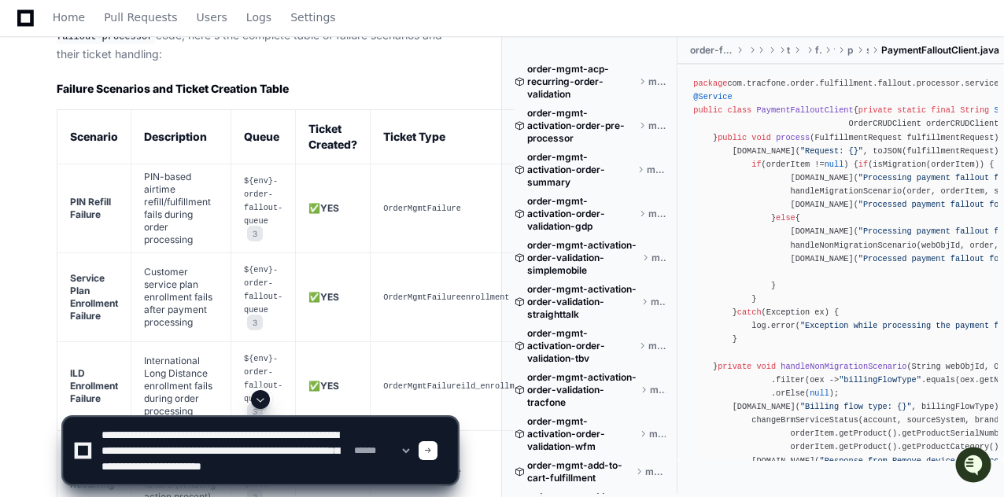
type textarea "**********"
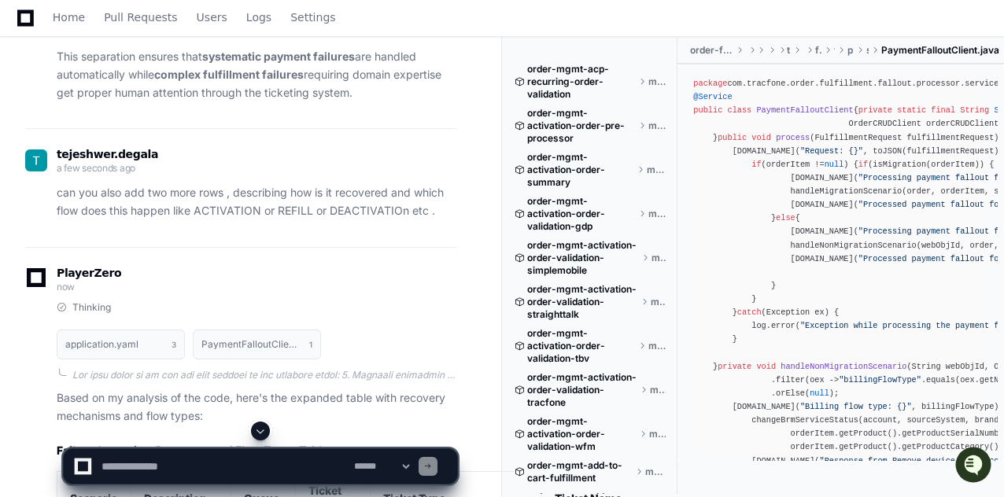
scroll to position [9831, 0]
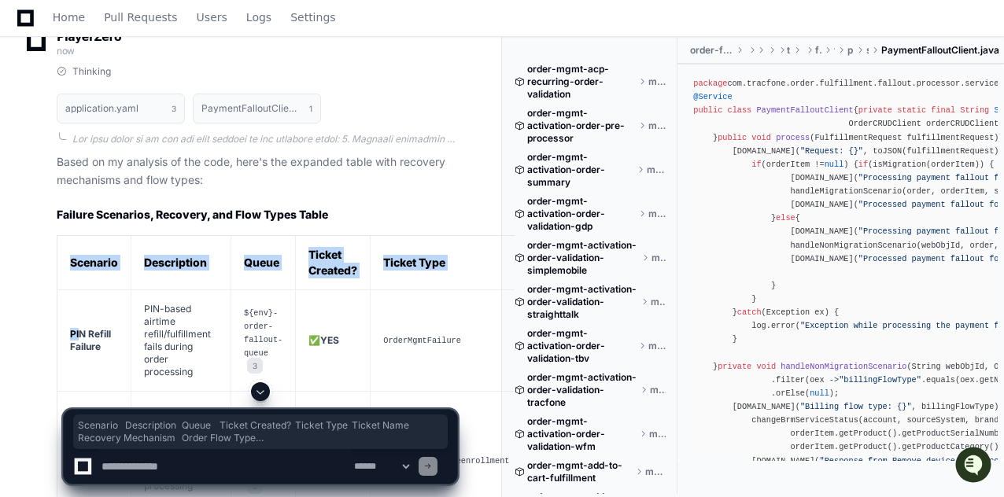
drag, startPoint x: 69, startPoint y: 246, endPoint x: 80, endPoint y: 305, distance: 60.0
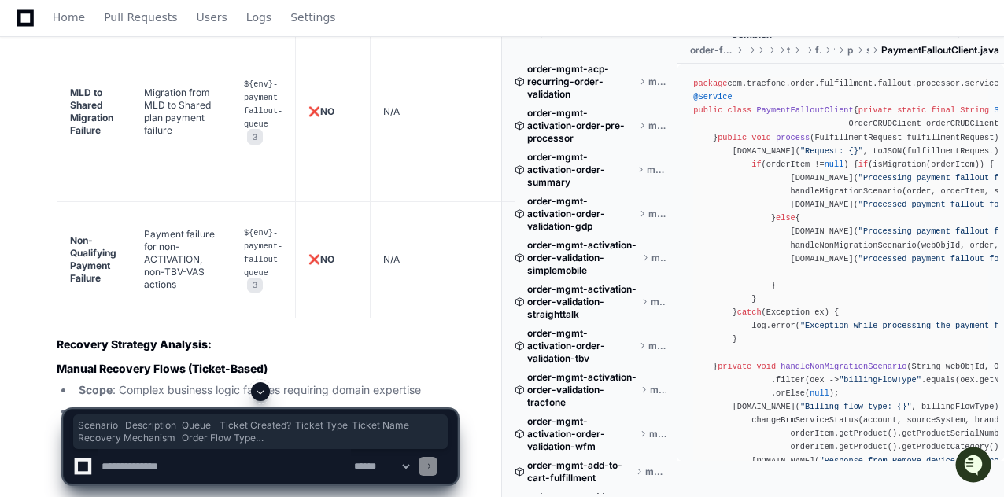
scroll to position [11484, 0]
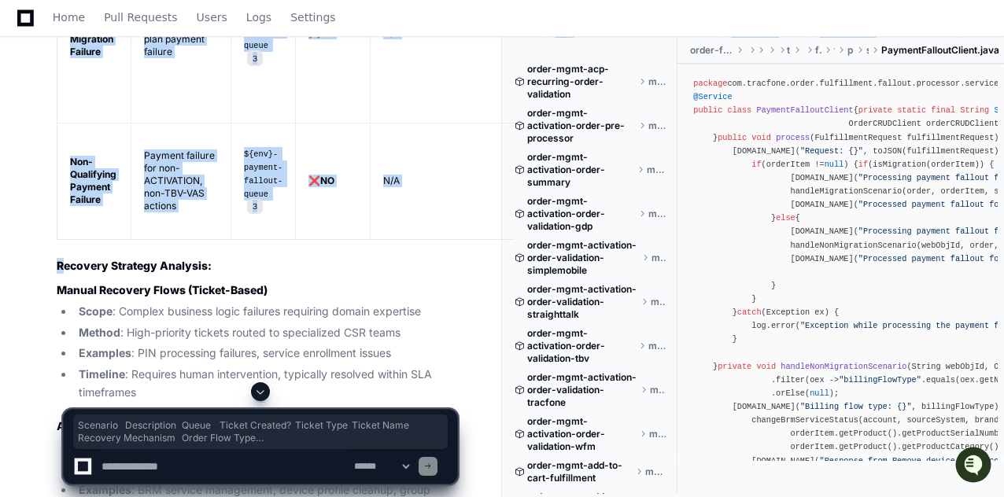
click at [61, 259] on strong "Recovery Strategy Analysis:" at bounding box center [134, 265] width 155 height 13
copy article "Scenario Description Queue Ticket Created? Ticket Type Ticket Name Recovery Mec…"
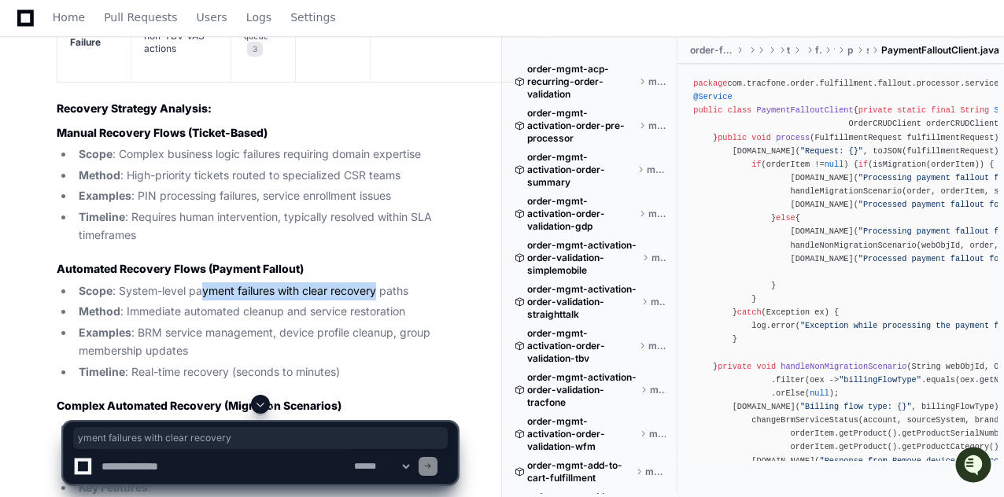
drag, startPoint x: 201, startPoint y: 270, endPoint x: 378, endPoint y: 268, distance: 176.3
click at [378, 283] on li "Scope : System-level payment failures with clear recovery paths" at bounding box center [265, 292] width 383 height 18
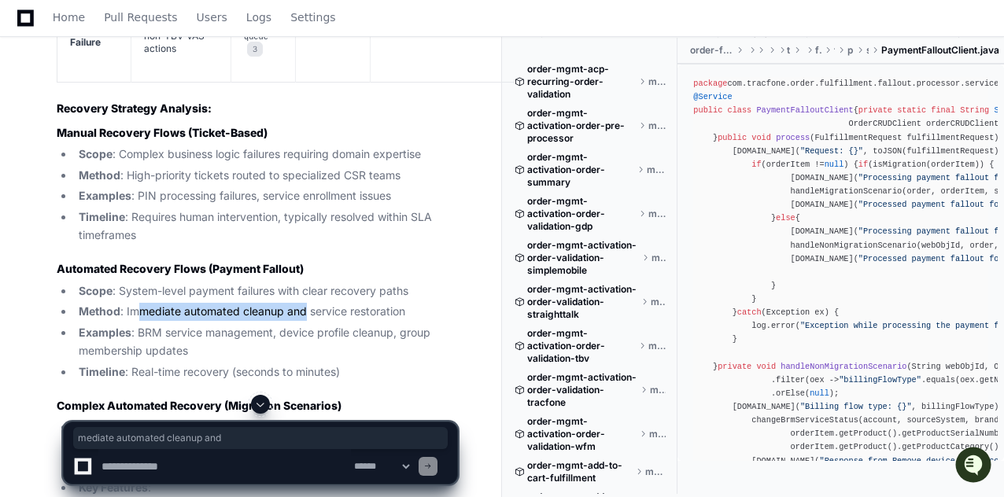
drag, startPoint x: 142, startPoint y: 298, endPoint x: 304, endPoint y: 290, distance: 161.5
click at [304, 303] on li "Method : Immediate automated cleanup and service restoration" at bounding box center [265, 312] width 383 height 18
drag, startPoint x: 212, startPoint y: 244, endPoint x: 302, endPoint y: 245, distance: 89.7
click at [302, 262] on strong "Automated Recovery Flows (Payment Fallout)" at bounding box center [180, 268] width 247 height 13
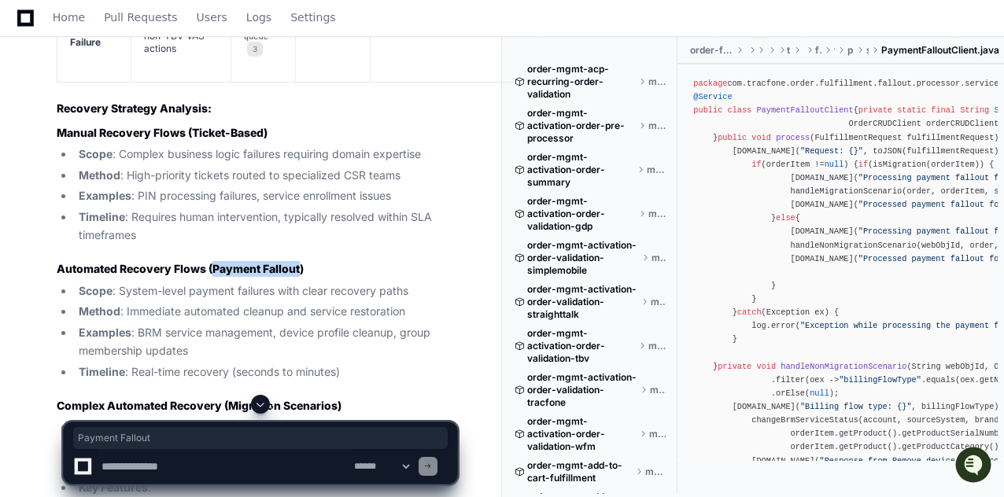
copy strong "Payment Fallout"
click at [253, 467] on textarea at bounding box center [224, 466] width 253 height 35
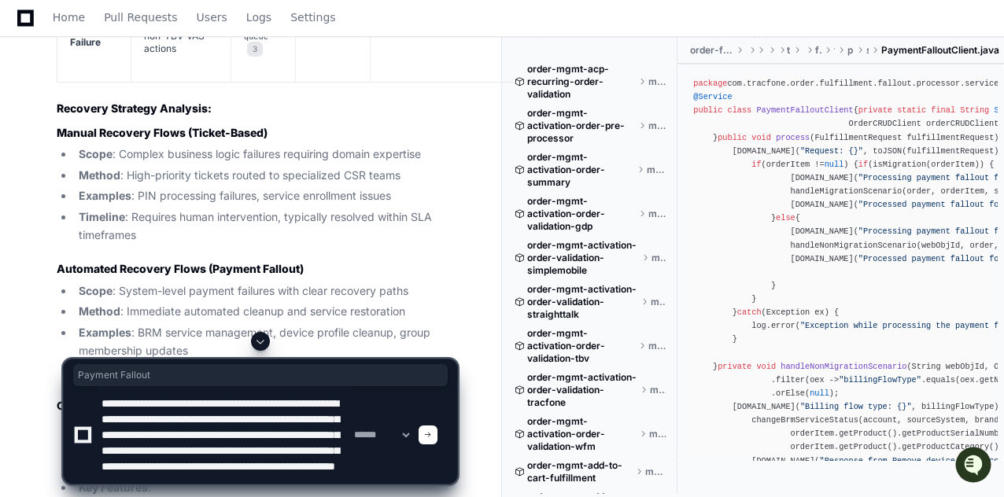
scroll to position [36, 0]
type textarea "**********"
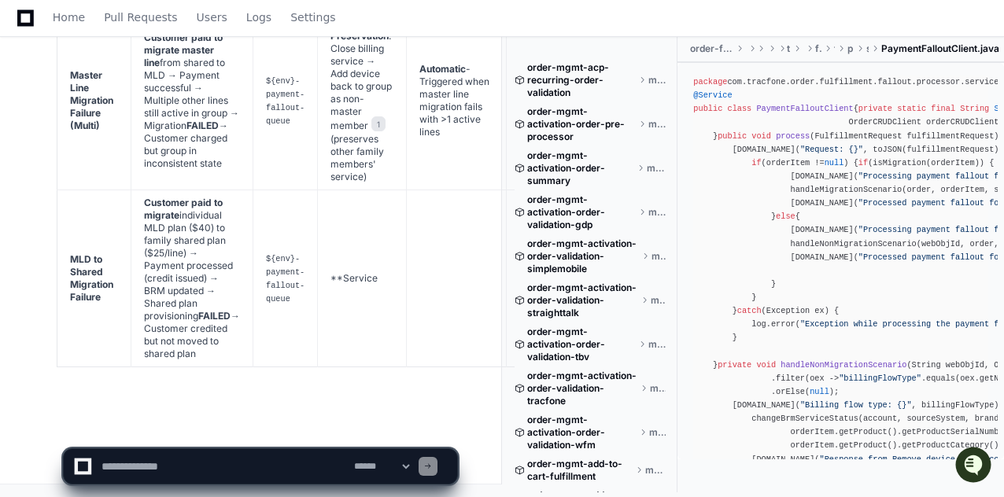
scroll to position [14786, 0]
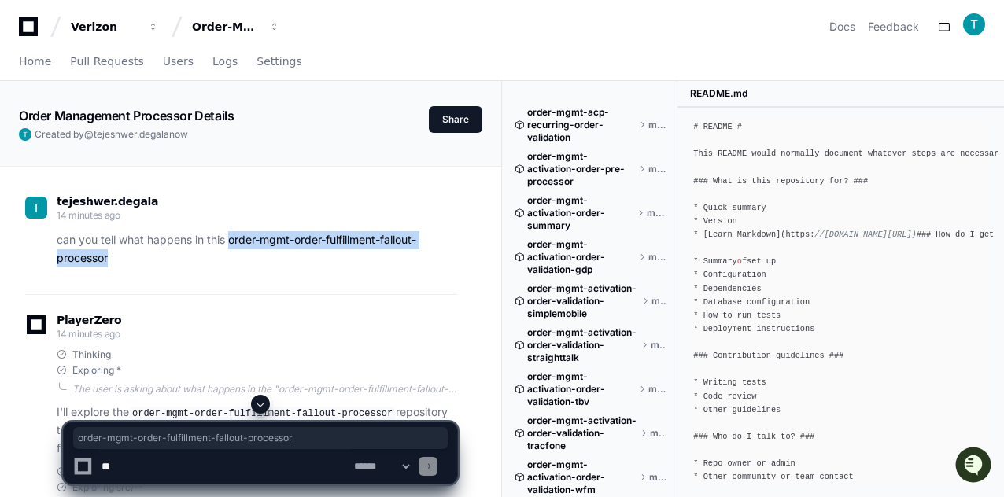
scroll to position [19, 0]
click at [239, 359] on div "Thinking" at bounding box center [257, 355] width 401 height 13
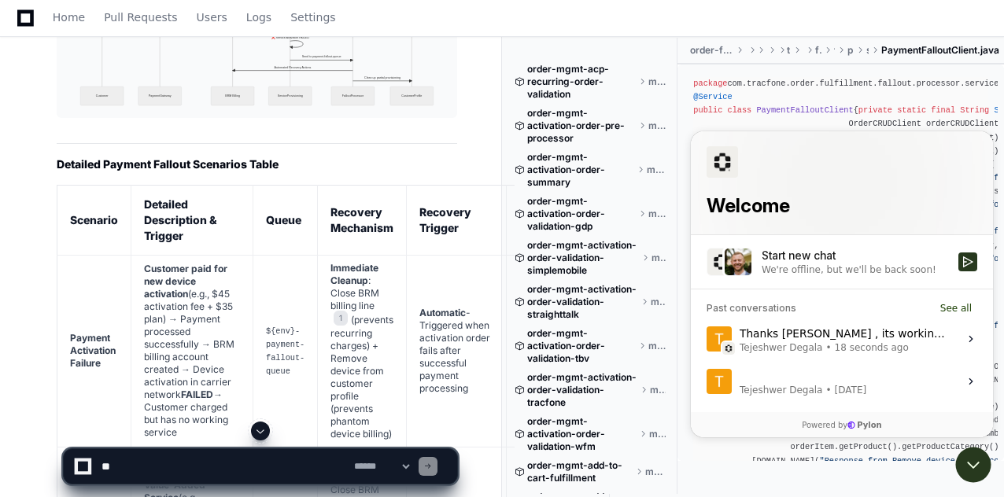
scroll to position [13271, 0]
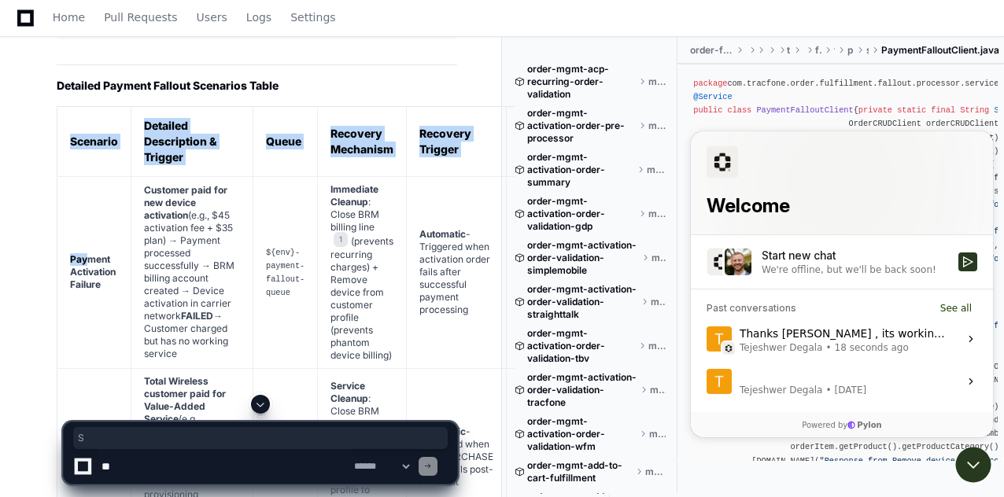
drag, startPoint x: 70, startPoint y: 115, endPoint x: 101, endPoint y: 222, distance: 111.3
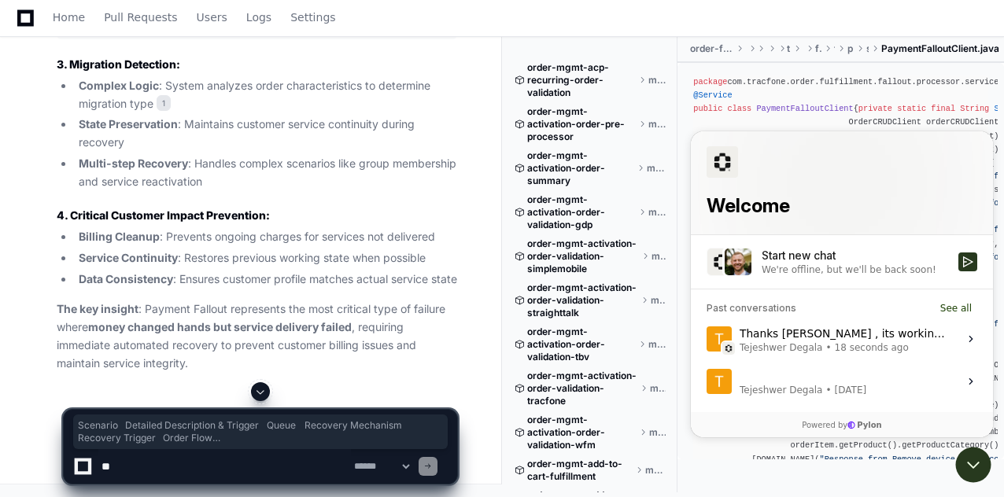
scroll to position [15002, 0]
copy article "Loremips Dolorsit Ametconsect & Adipisc Elits Doeiusmo Temporinc Utlabore Etdol…"
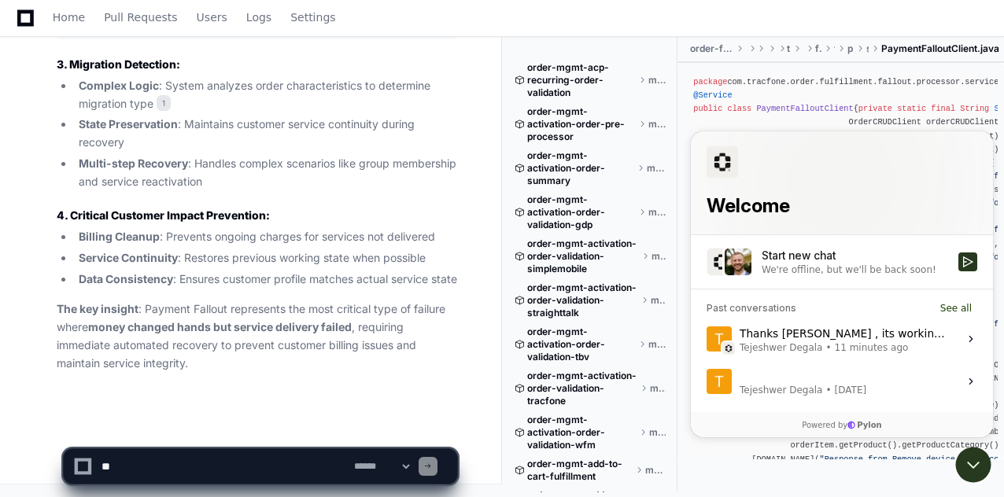
click at [138, 465] on textarea at bounding box center [224, 466] width 253 height 35
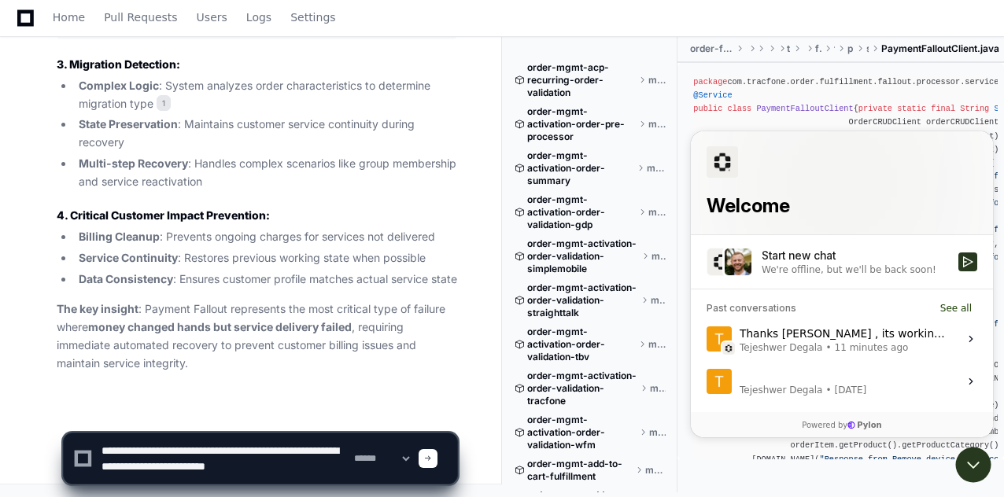
type textarea "**********"
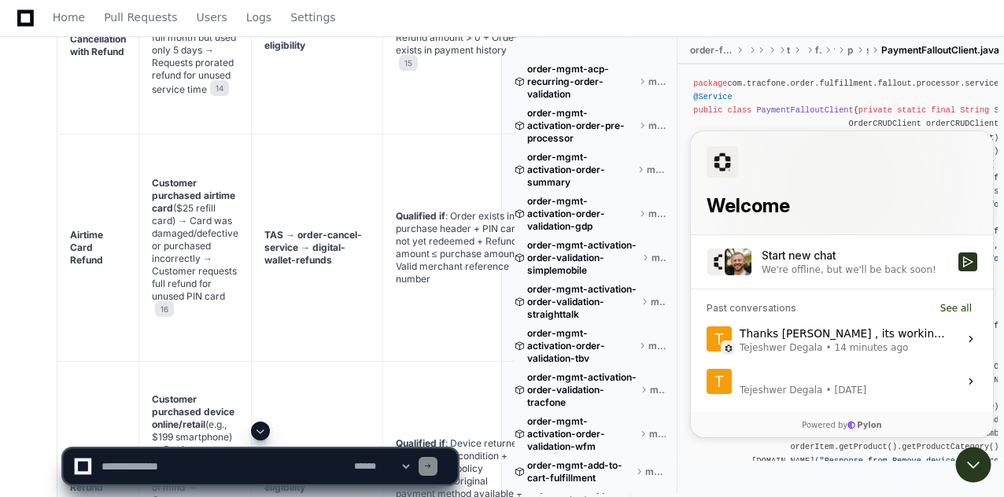
scroll to position [16104, 0]
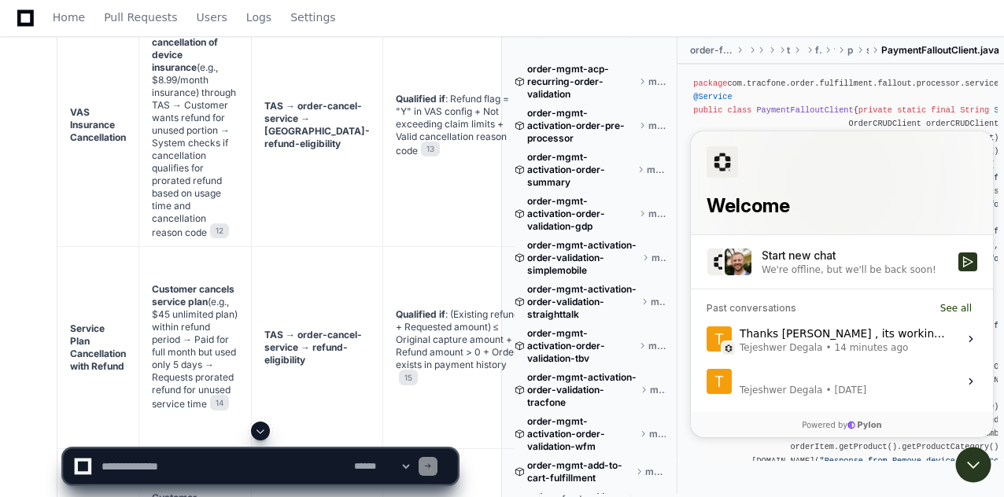
drag, startPoint x: 68, startPoint y: 369, endPoint x: 131, endPoint y: 385, distance: 65.7
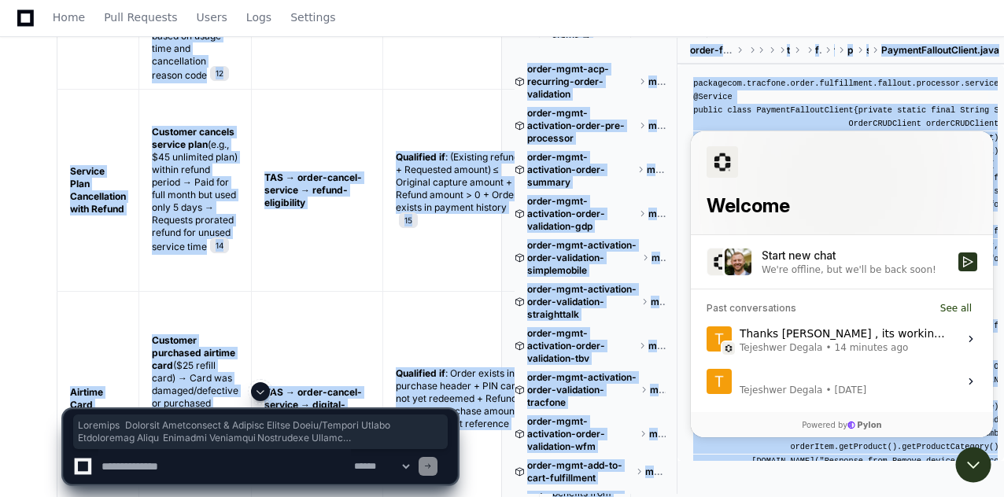
scroll to position [16655, 0]
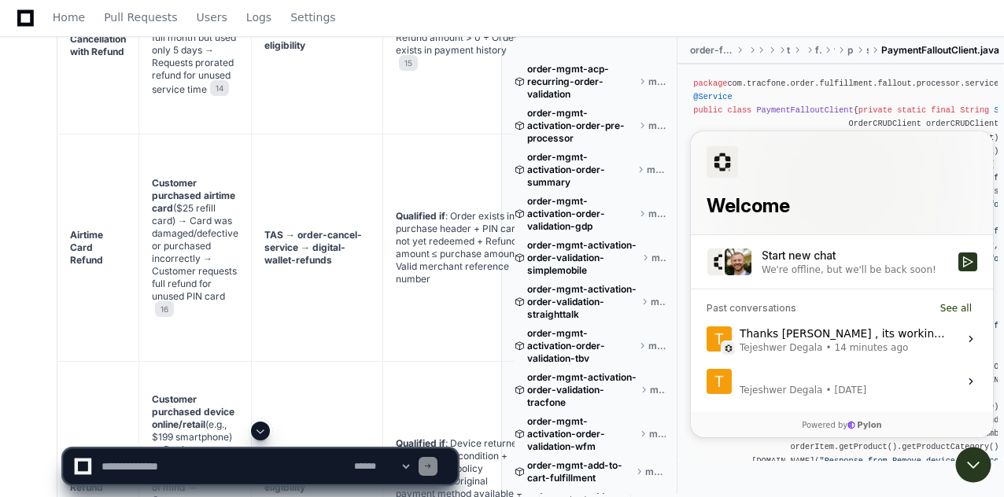
scroll to position [16340, 0]
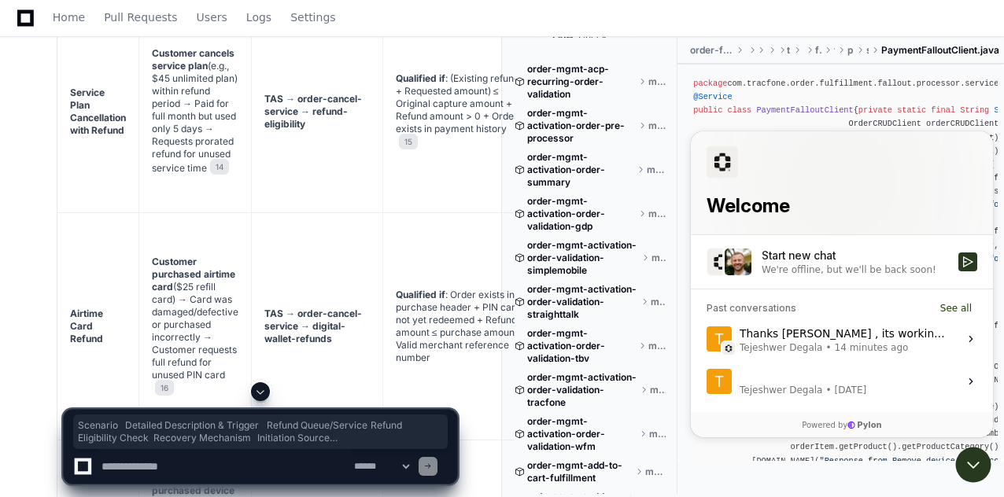
drag, startPoint x: 71, startPoint y: 130, endPoint x: 83, endPoint y: 202, distance: 73.5
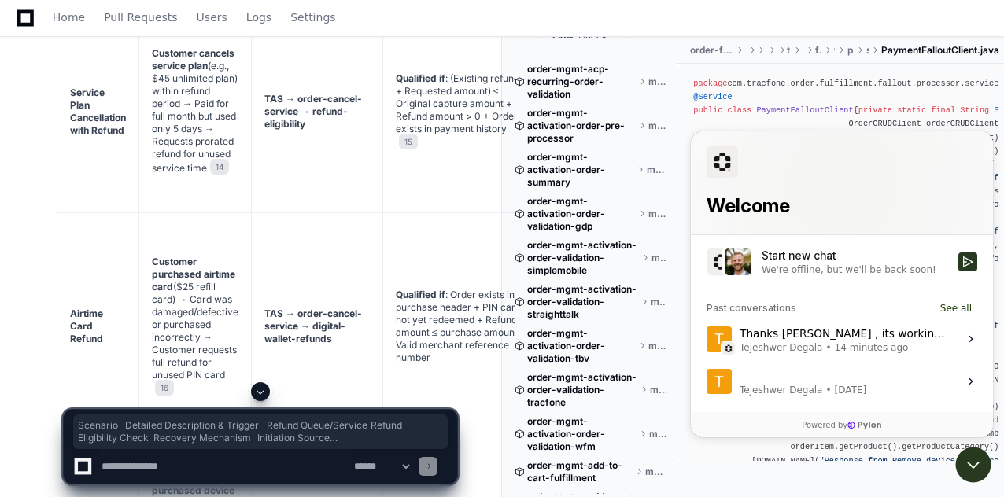
drag, startPoint x: 66, startPoint y: 133, endPoint x: 151, endPoint y: 262, distance: 154.5
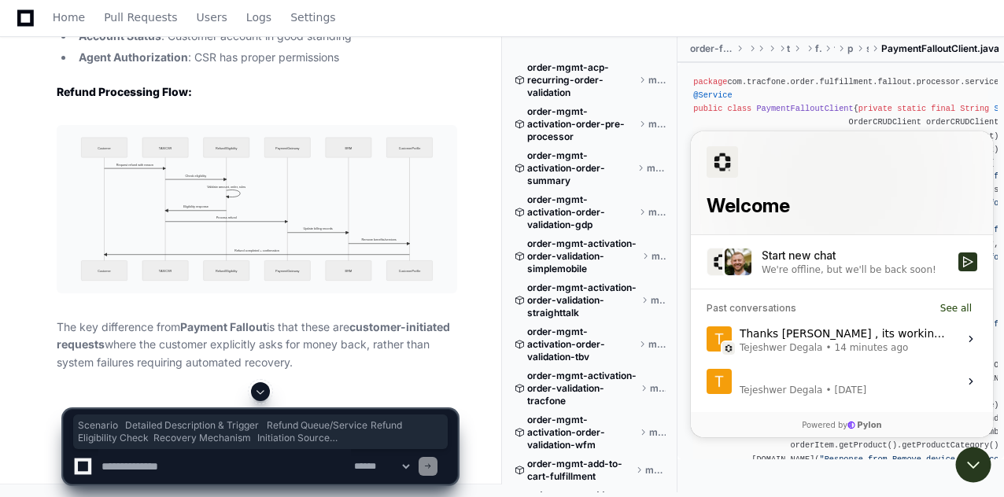
scroll to position [18859, 0]
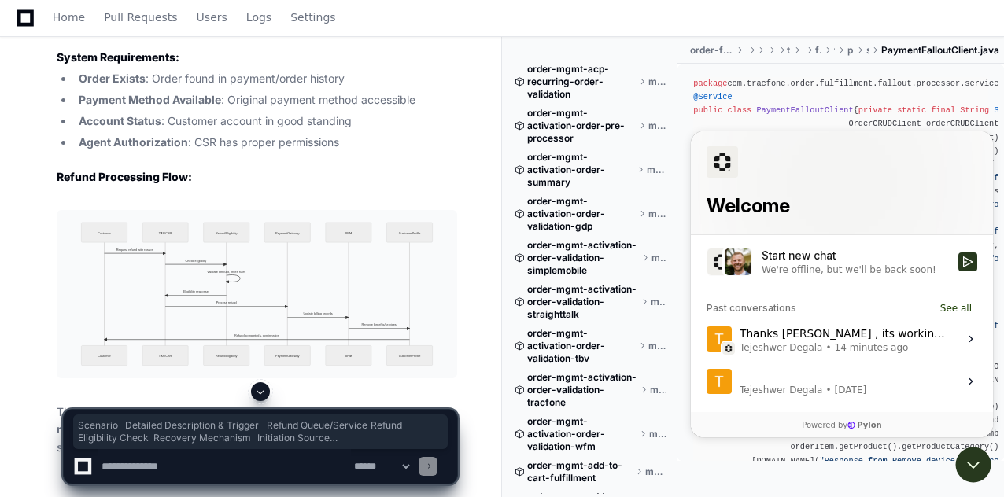
copy article "Loremips Dolorsit Ametconsect & Adipisc Elitse Doeiu/Tempori Utlabo Etdoloremag…"
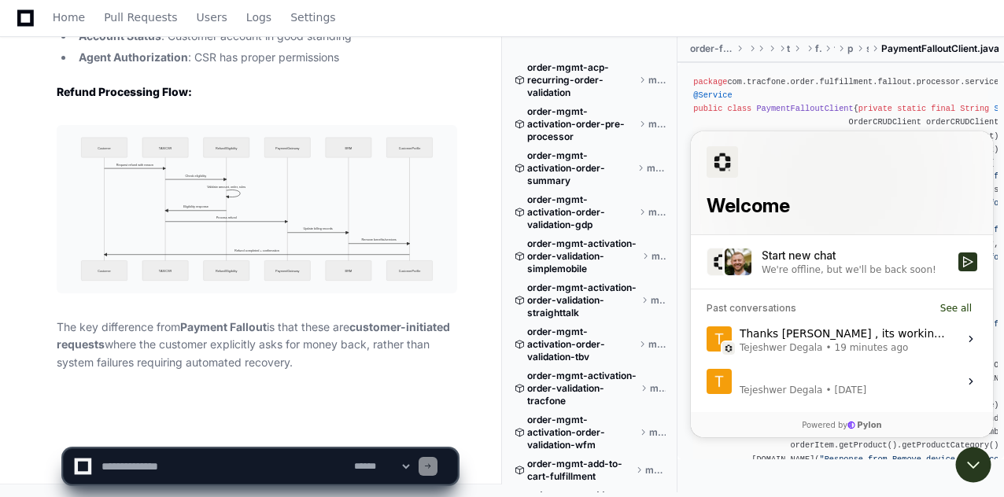
scroll to position [19313, 0]
click at [63, 17] on span "Home" at bounding box center [69, 17] width 32 height 9
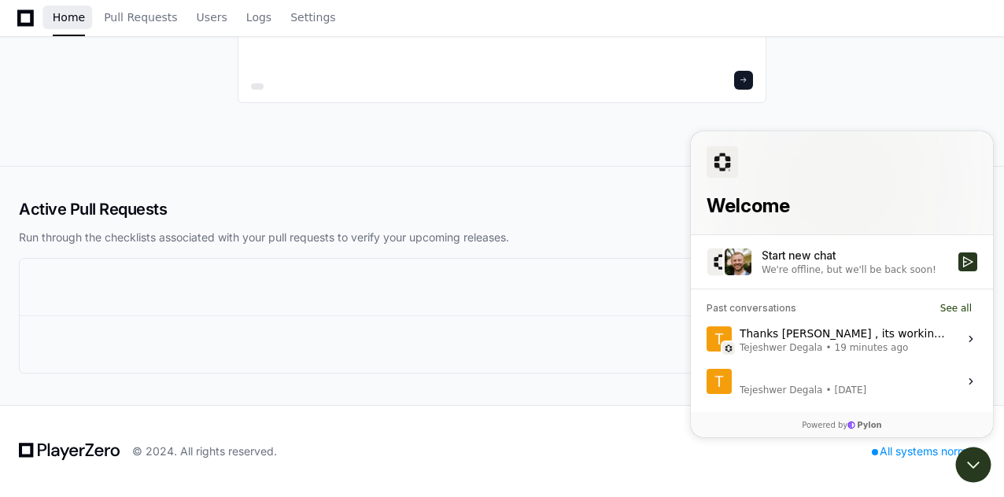
click at [62, 17] on span "Home" at bounding box center [69, 17] width 32 height 9
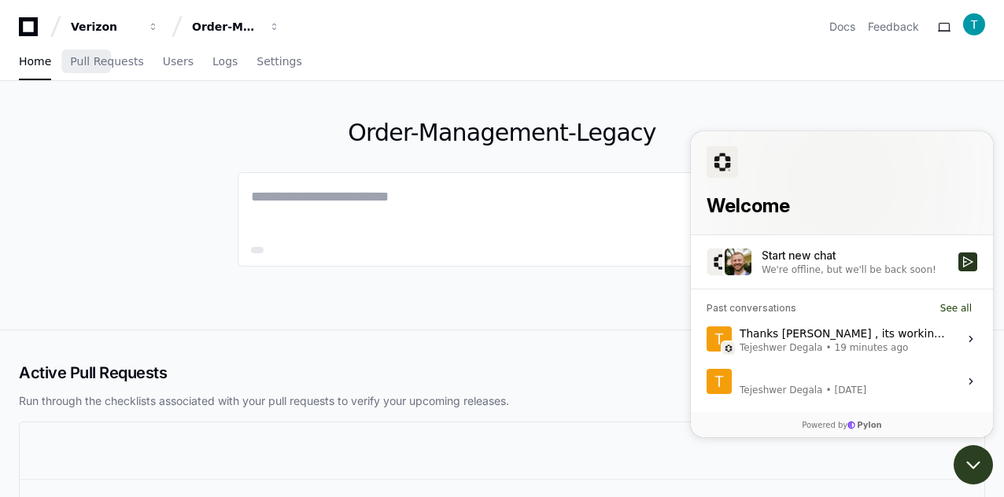
click at [963, 463] on icon "Open customer support" at bounding box center [973, 464] width 39 height 39
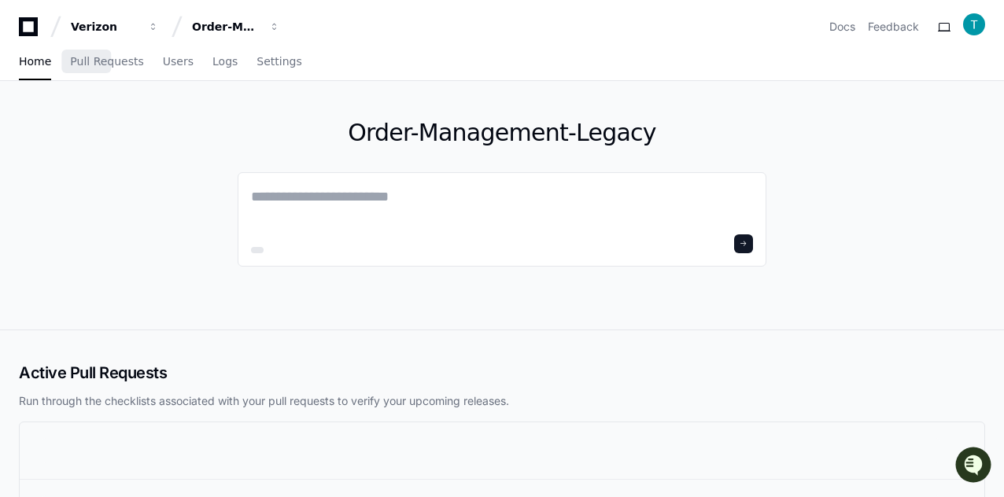
drag, startPoint x: 422, startPoint y: 135, endPoint x: 685, endPoint y: 118, distance: 264.1
click at [685, 119] on h1 "Order-Management-Legacy" at bounding box center [502, 133] width 529 height 28
click at [814, 142] on div "Order-Management-Legacy" at bounding box center [502, 205] width 1004 height 249
click at [444, 282] on div "Order-Management-Legacy" at bounding box center [502, 205] width 529 height 249
